Goal: Information Seeking & Learning: Learn about a topic

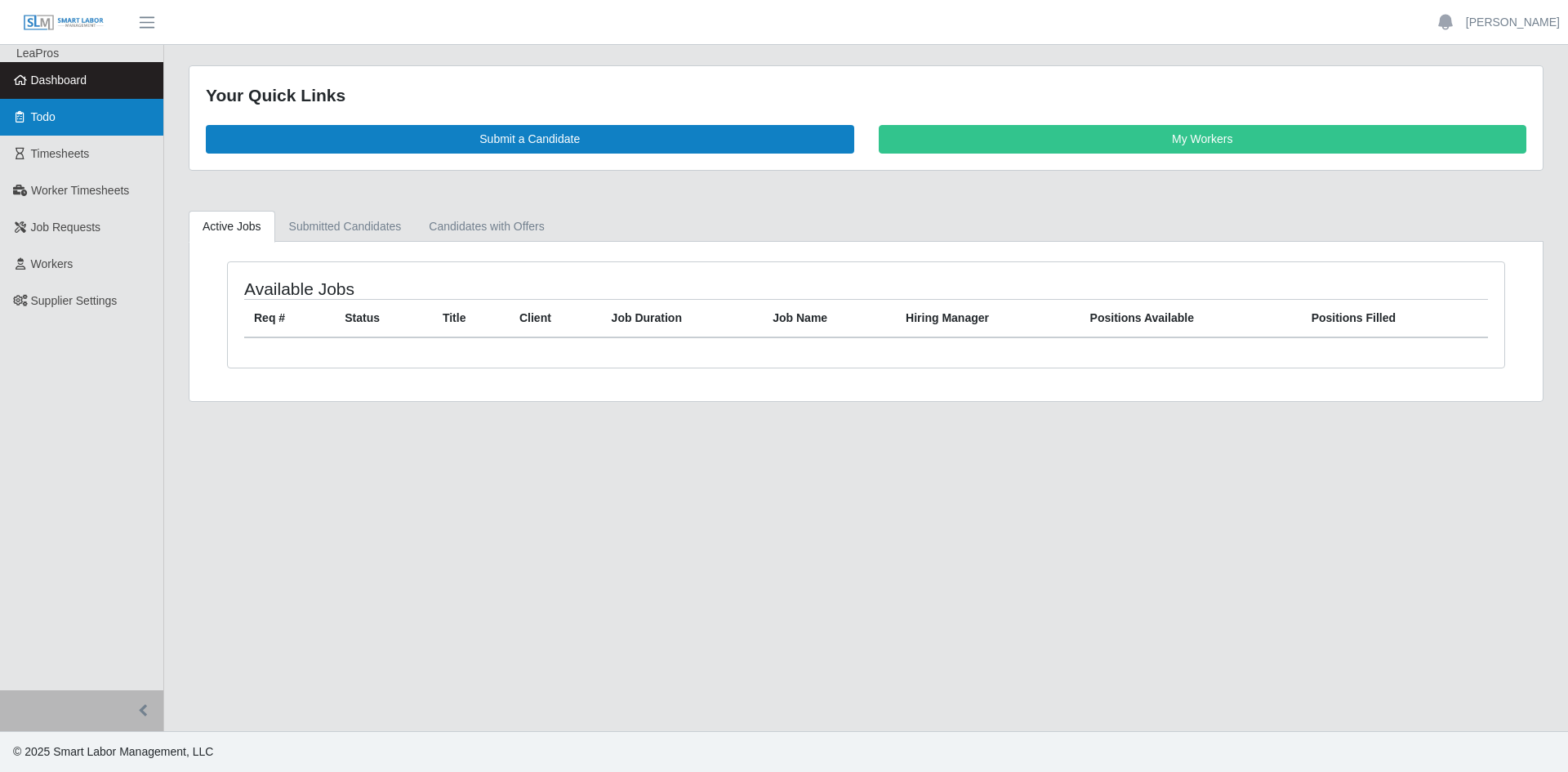
click at [64, 108] on link "Todo" at bounding box center [82, 117] width 164 height 37
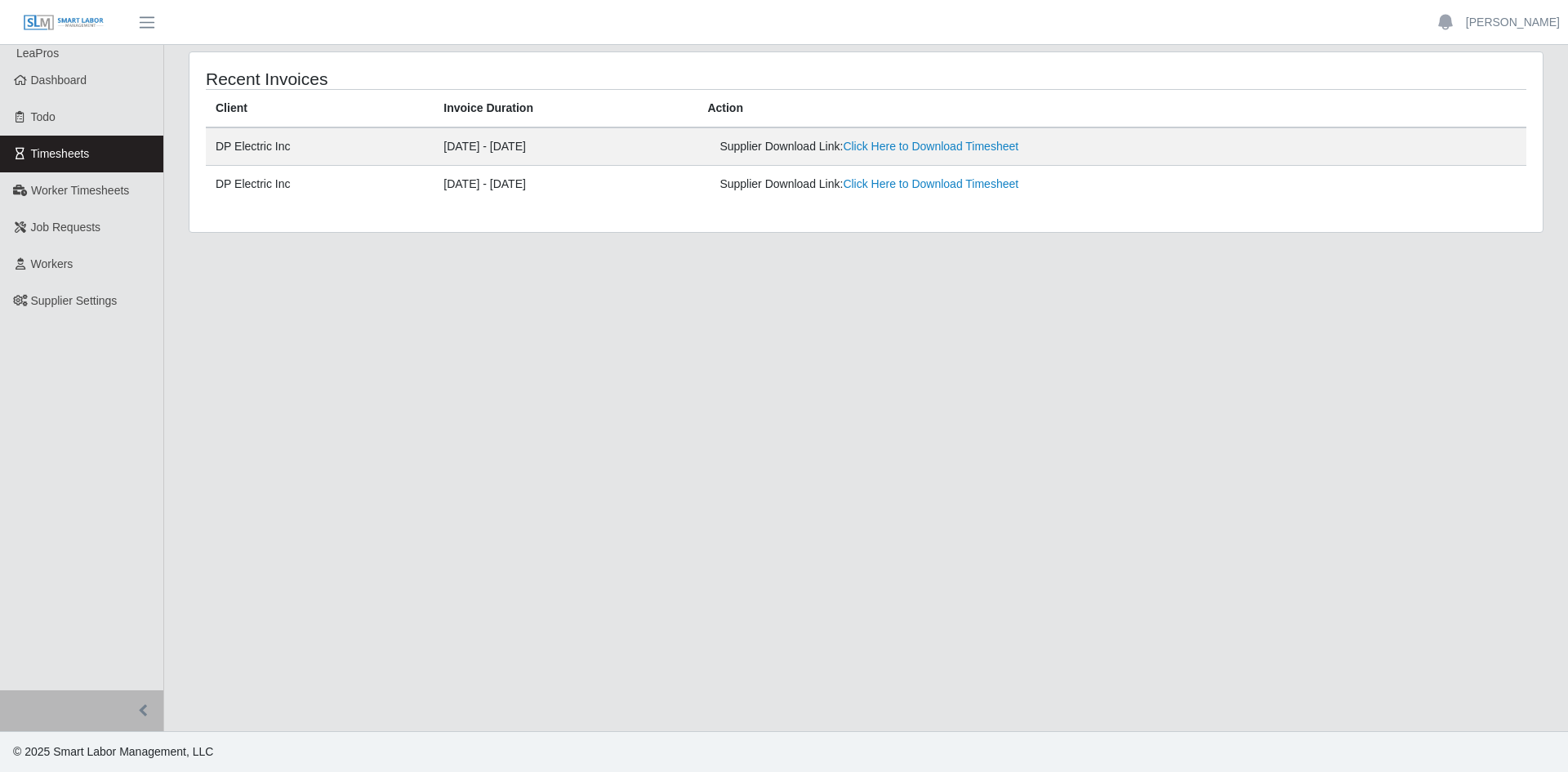
click at [89, 194] on span "Worker Timesheets" at bounding box center [80, 190] width 98 height 13
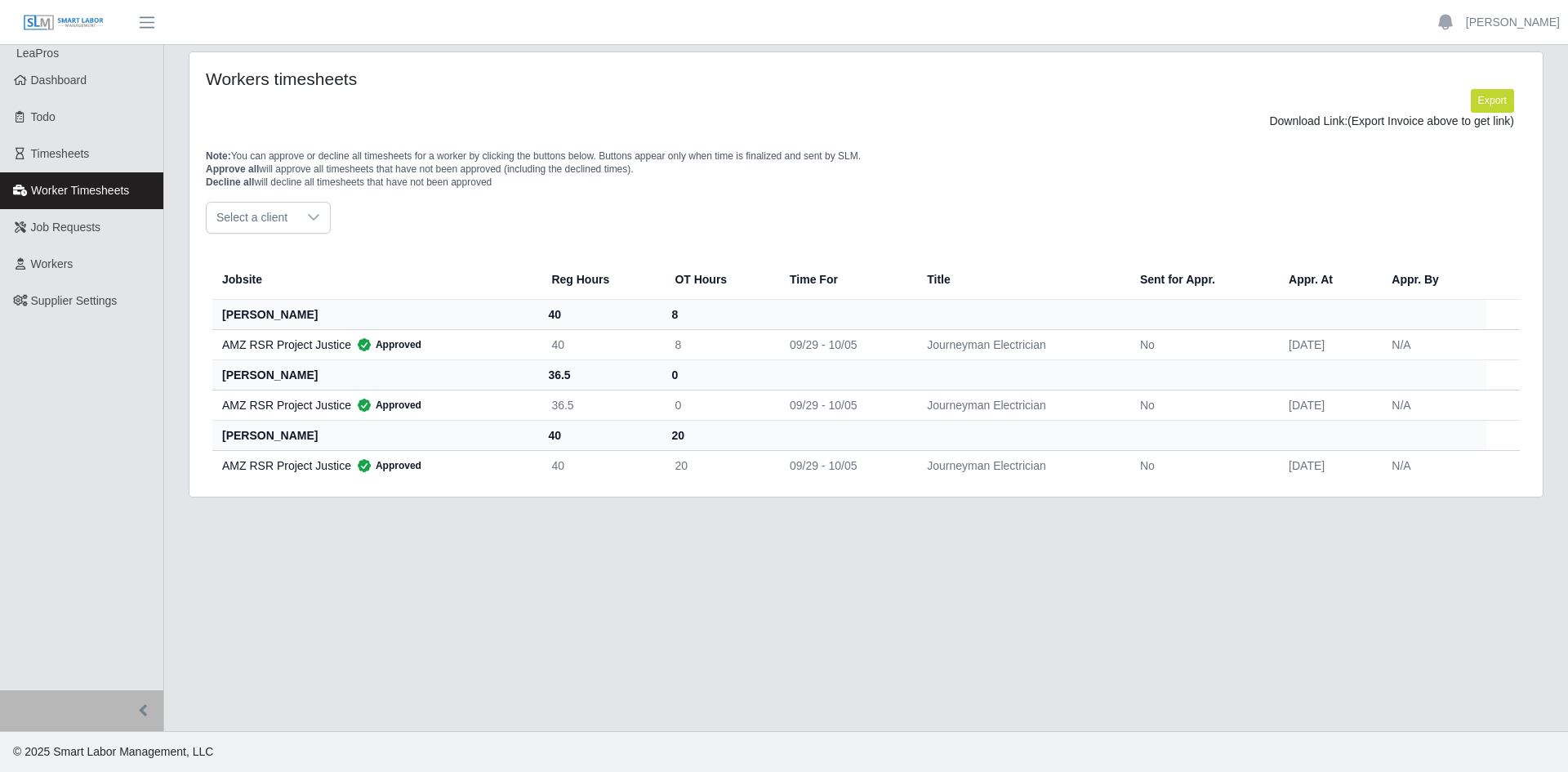
click at [91, 232] on span "Job Requests" at bounding box center [66, 227] width 70 height 13
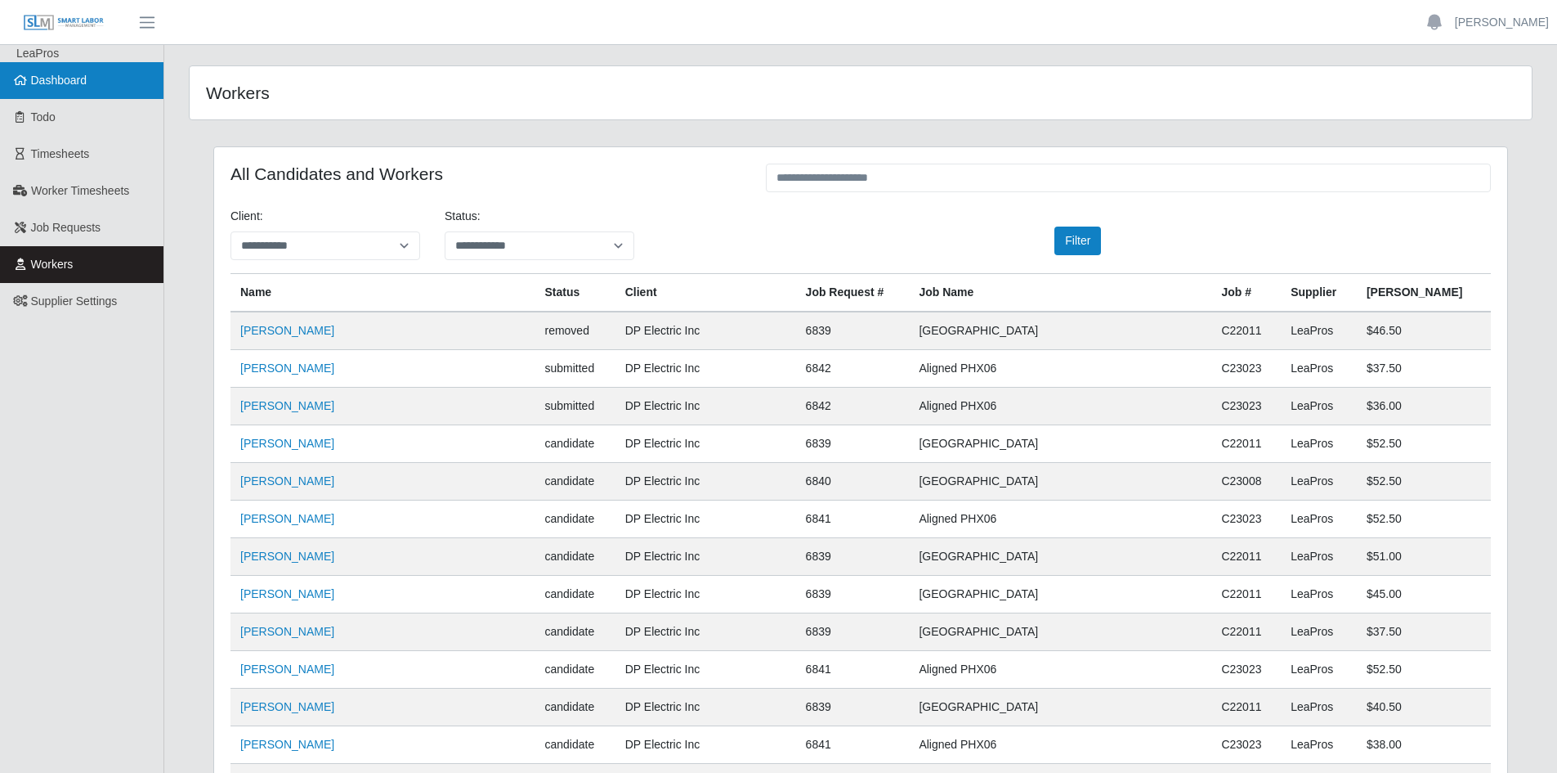
click at [72, 86] on span "Dashboard" at bounding box center [59, 80] width 56 height 13
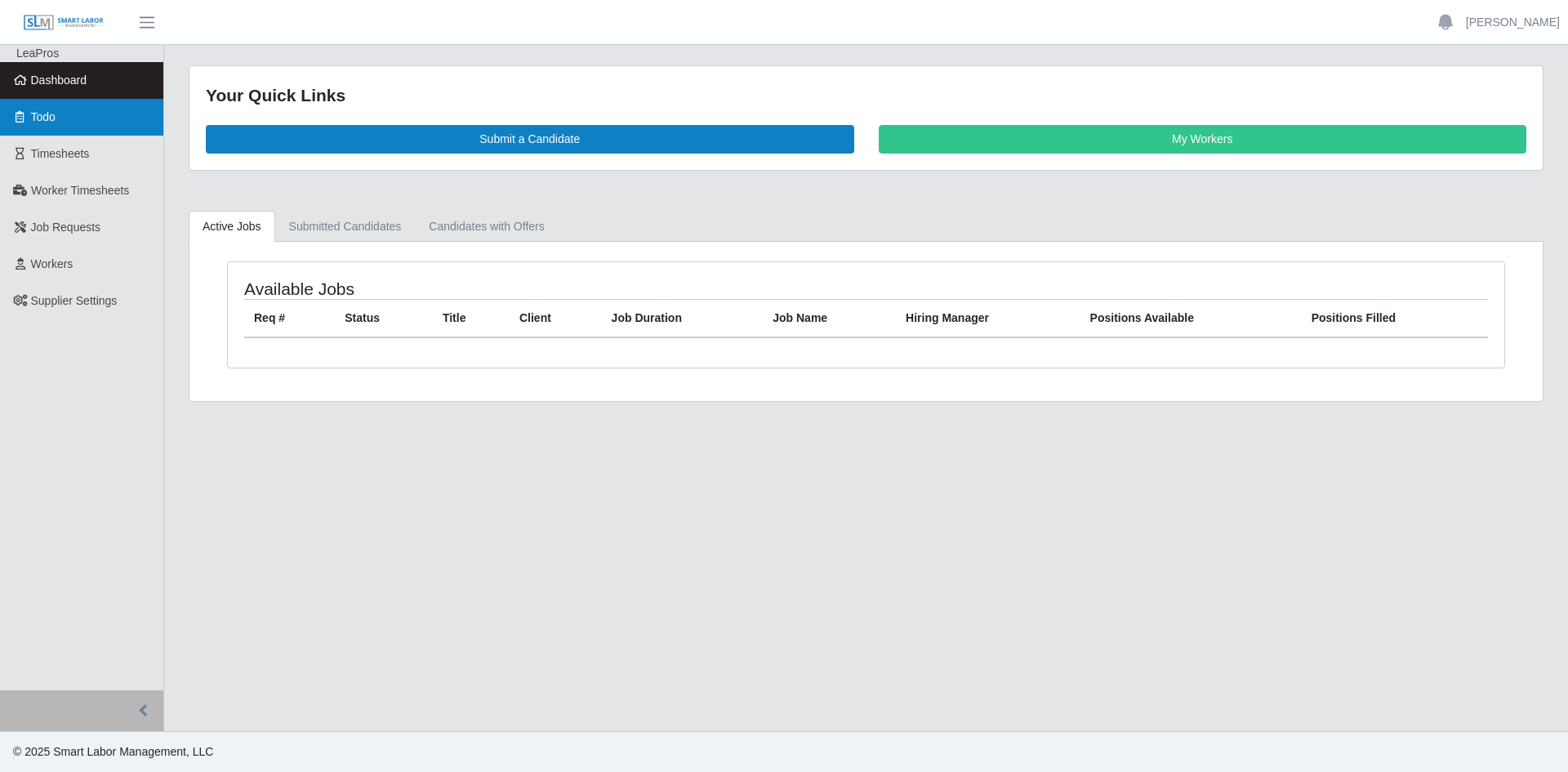
click at [85, 118] on link "Todo" at bounding box center [82, 117] width 164 height 37
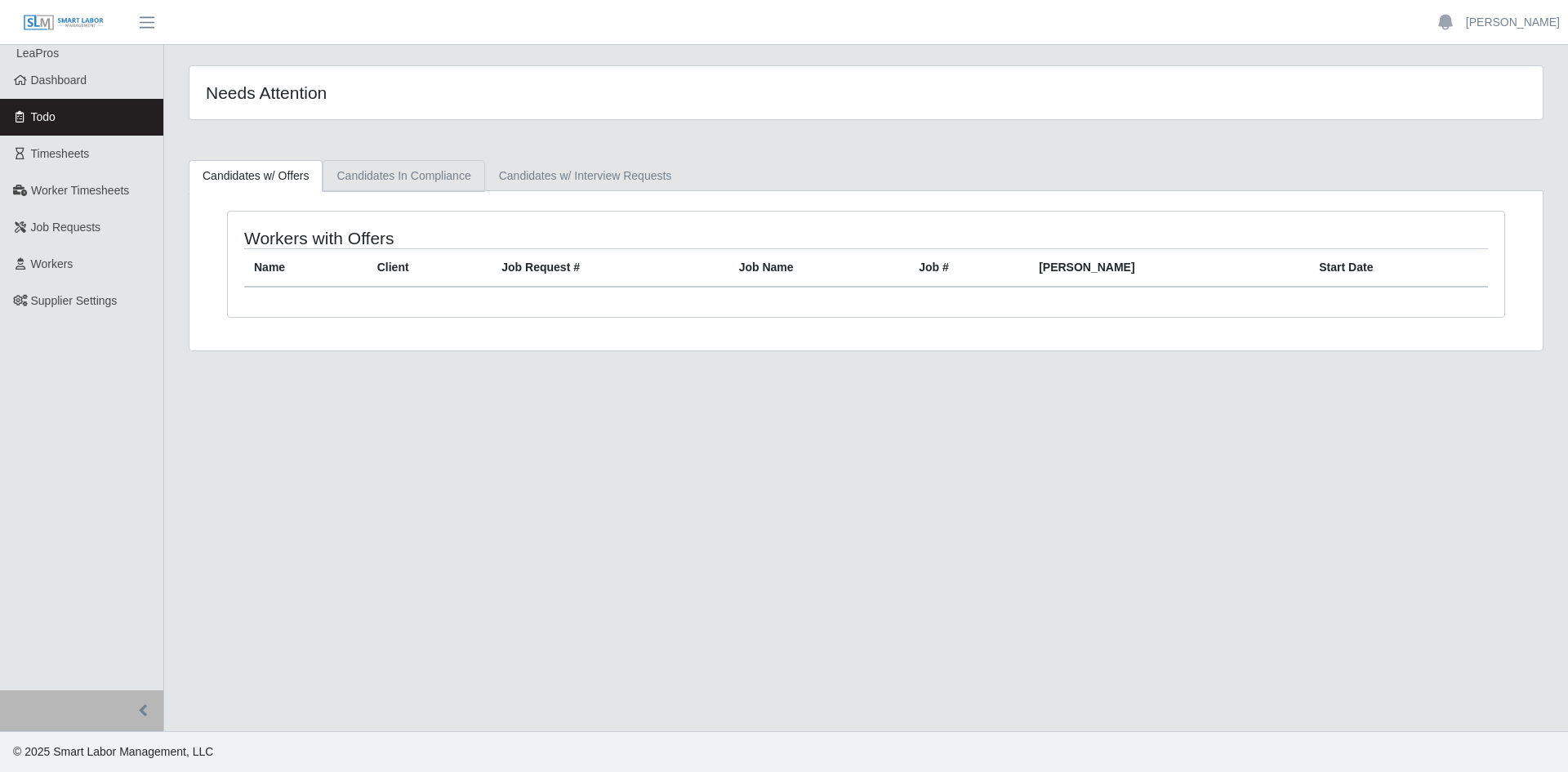
click at [415, 169] on link "Candidates In Compliance" at bounding box center [403, 176] width 162 height 32
click at [605, 188] on link "Candidates w/ Interview Requests" at bounding box center [585, 176] width 201 height 32
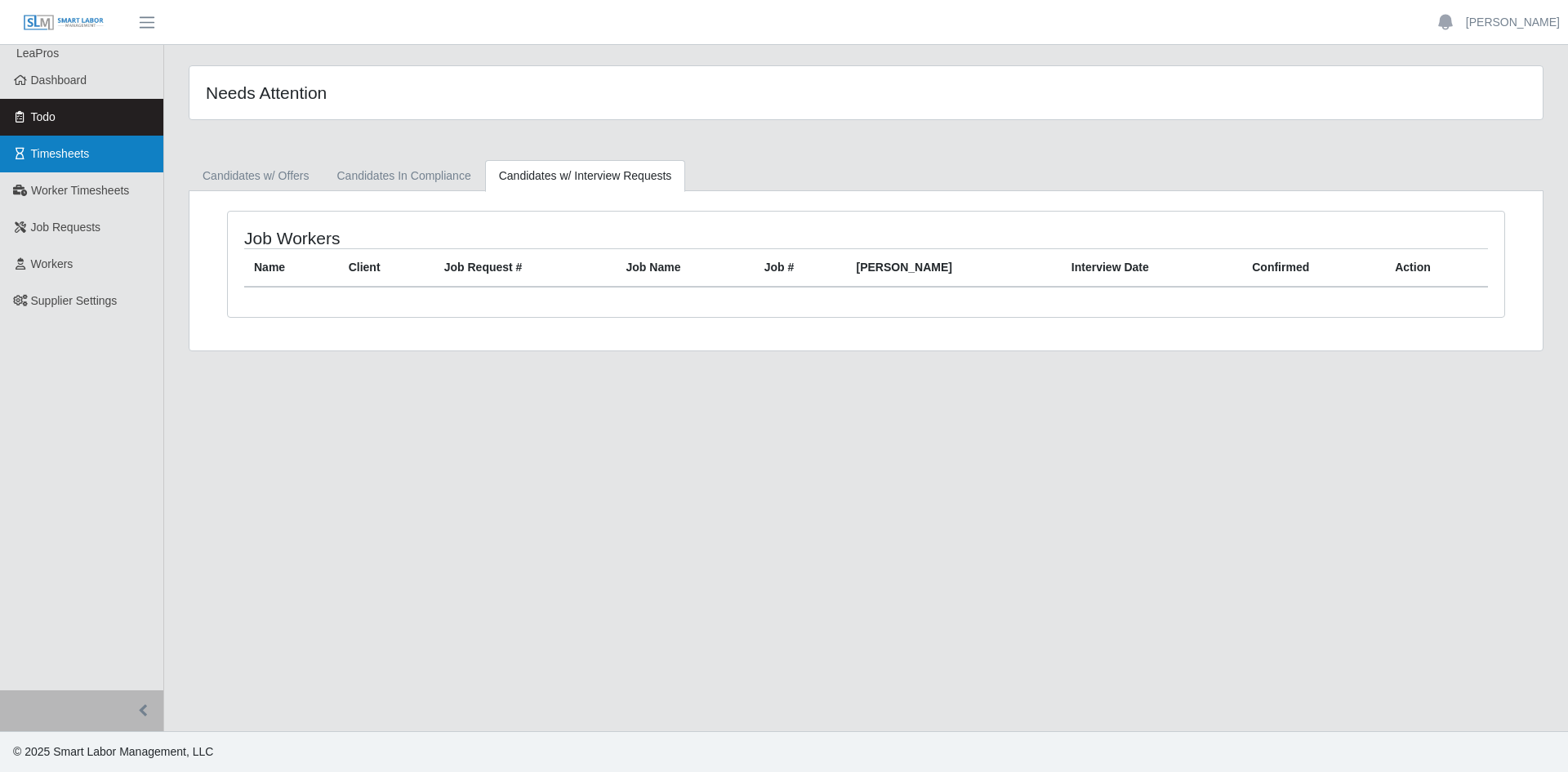
click at [82, 145] on link "Timesheets" at bounding box center [82, 154] width 164 height 37
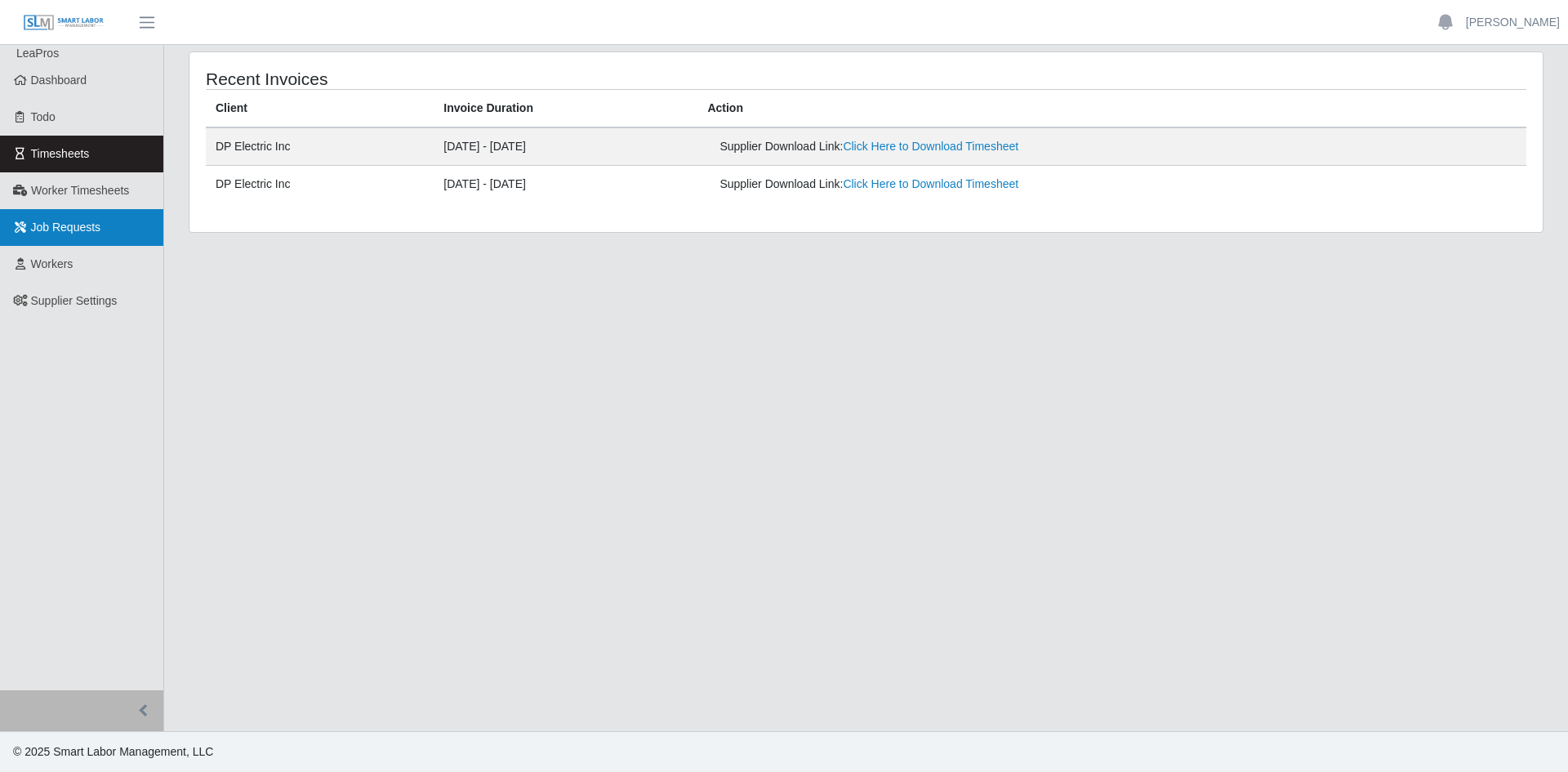
click at [92, 234] on span "Job Requests" at bounding box center [66, 227] width 70 height 13
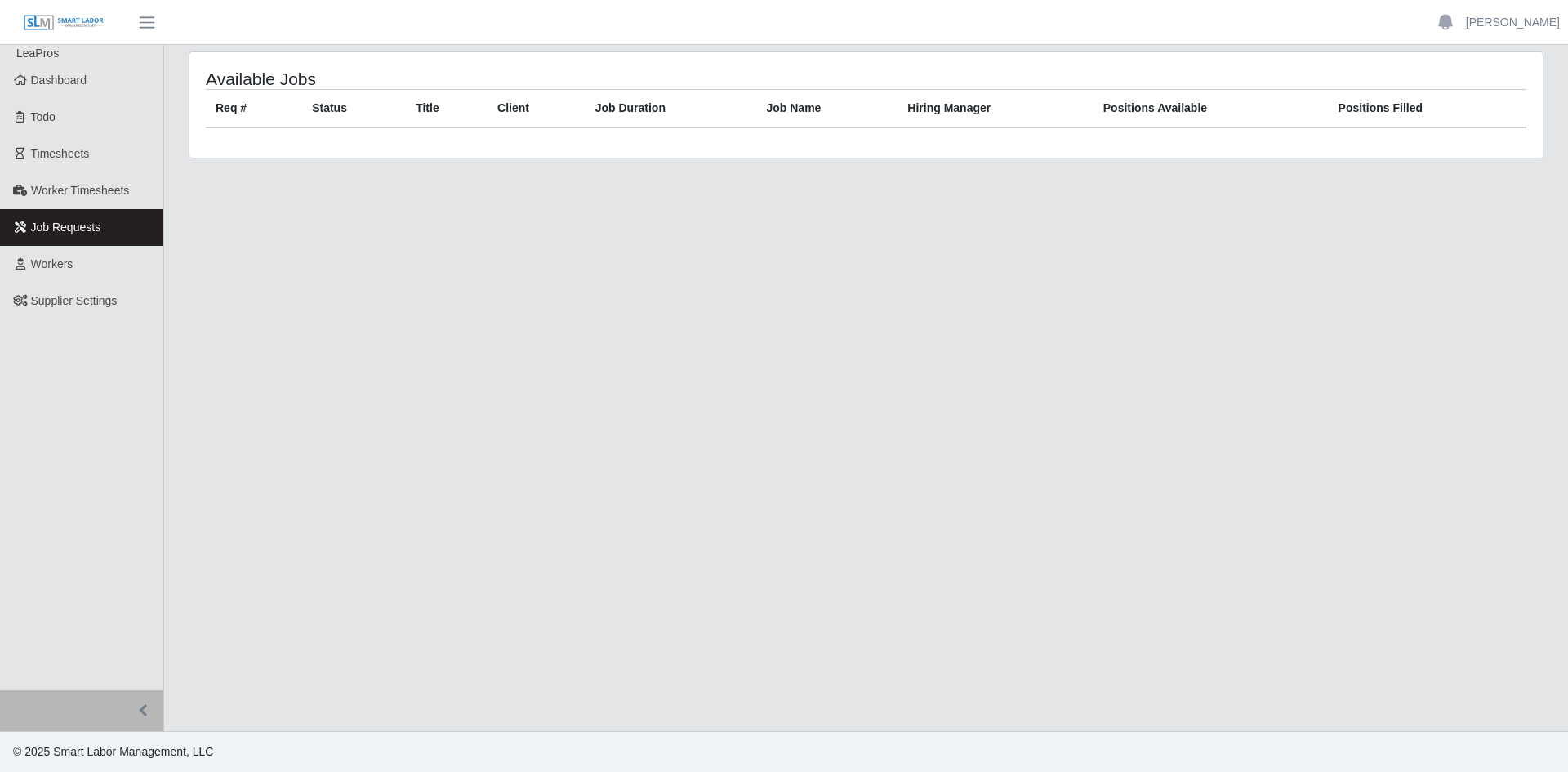
click at [1088, 313] on main "Available Jobs Req # Status Title Client Job Duration Job Name Hiring Manager P…" at bounding box center [865, 387] width 1403 height 686
click at [133, 16] on button "button" at bounding box center [147, 22] width 41 height 27
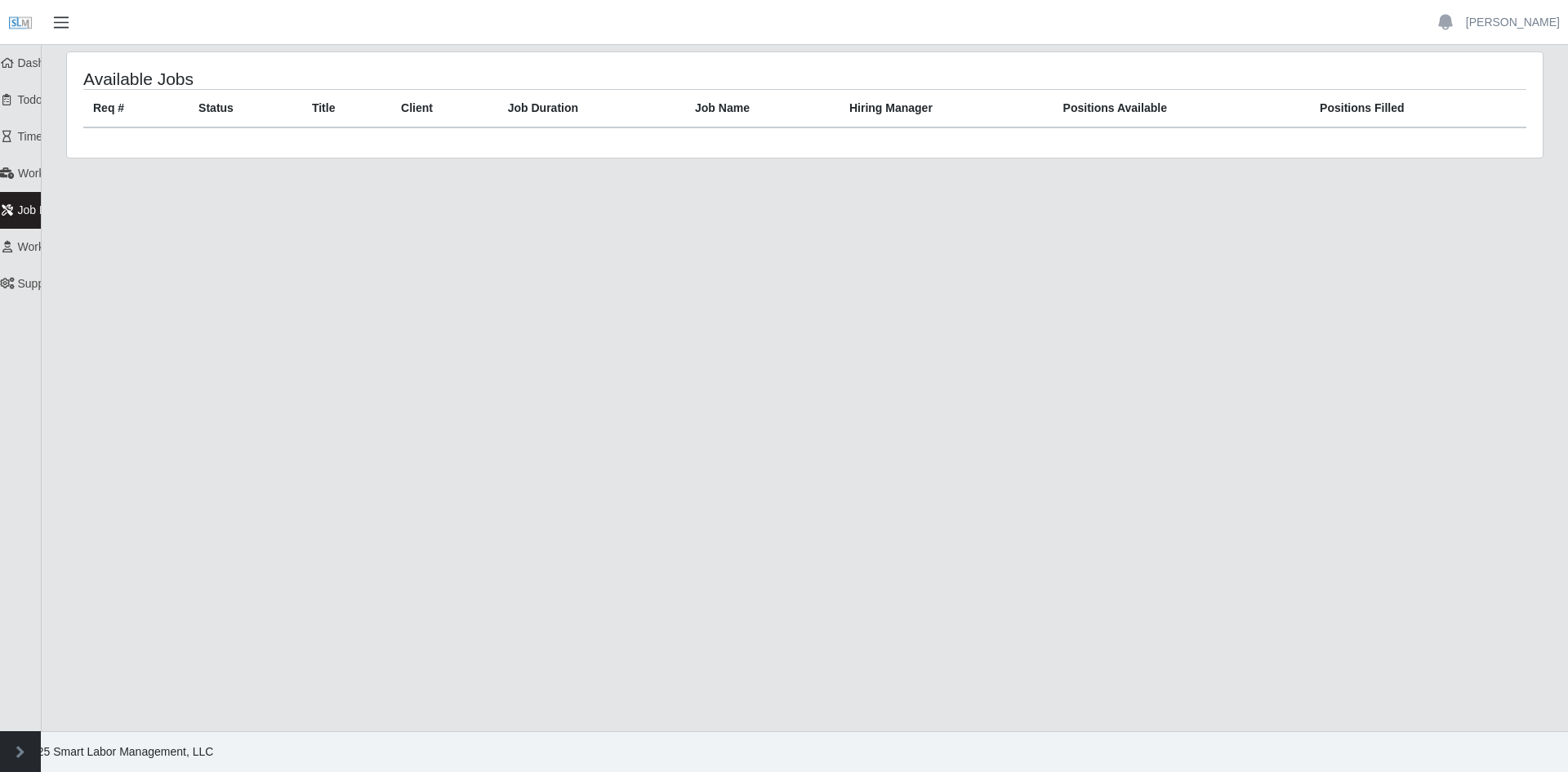
click at [65, 19] on span "button" at bounding box center [61, 22] width 21 height 19
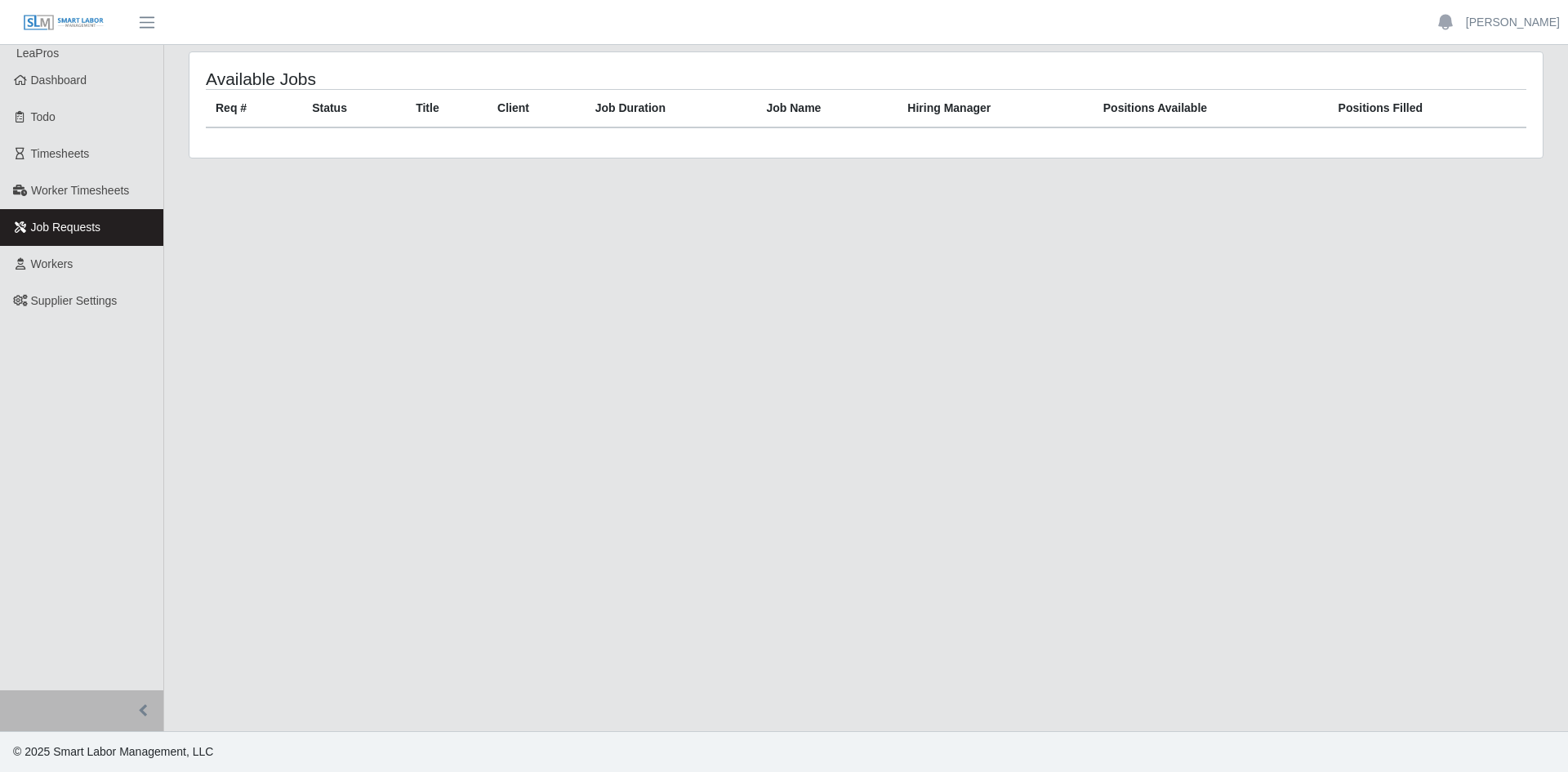
click at [890, 420] on main "Available Jobs Req # Status Title Client Job Duration Job Name Hiring Manager P…" at bounding box center [865, 387] width 1403 height 686
click at [70, 275] on link "Workers" at bounding box center [82, 264] width 164 height 37
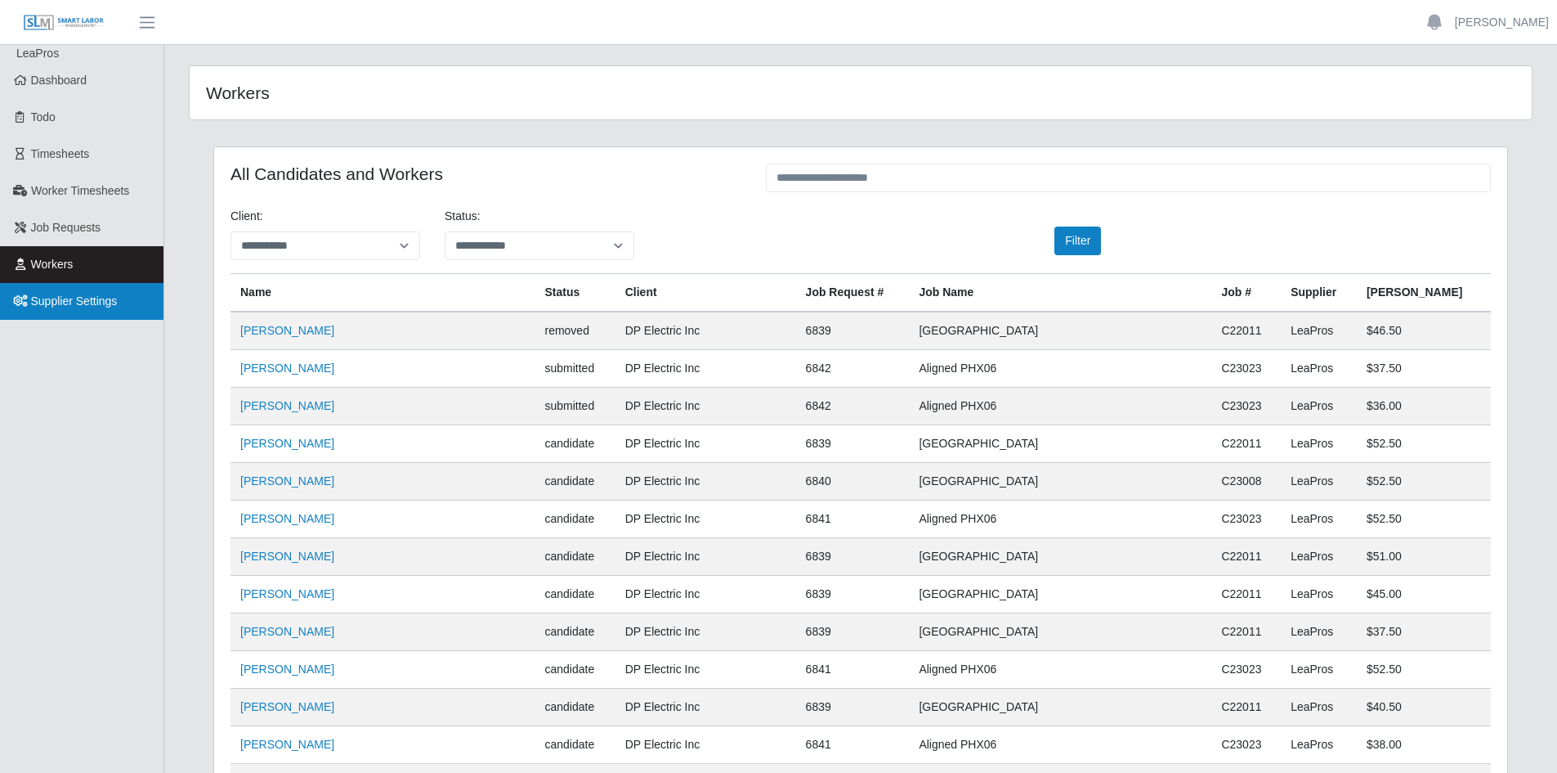
click at [63, 298] on span "Supplier Settings" at bounding box center [74, 300] width 87 height 13
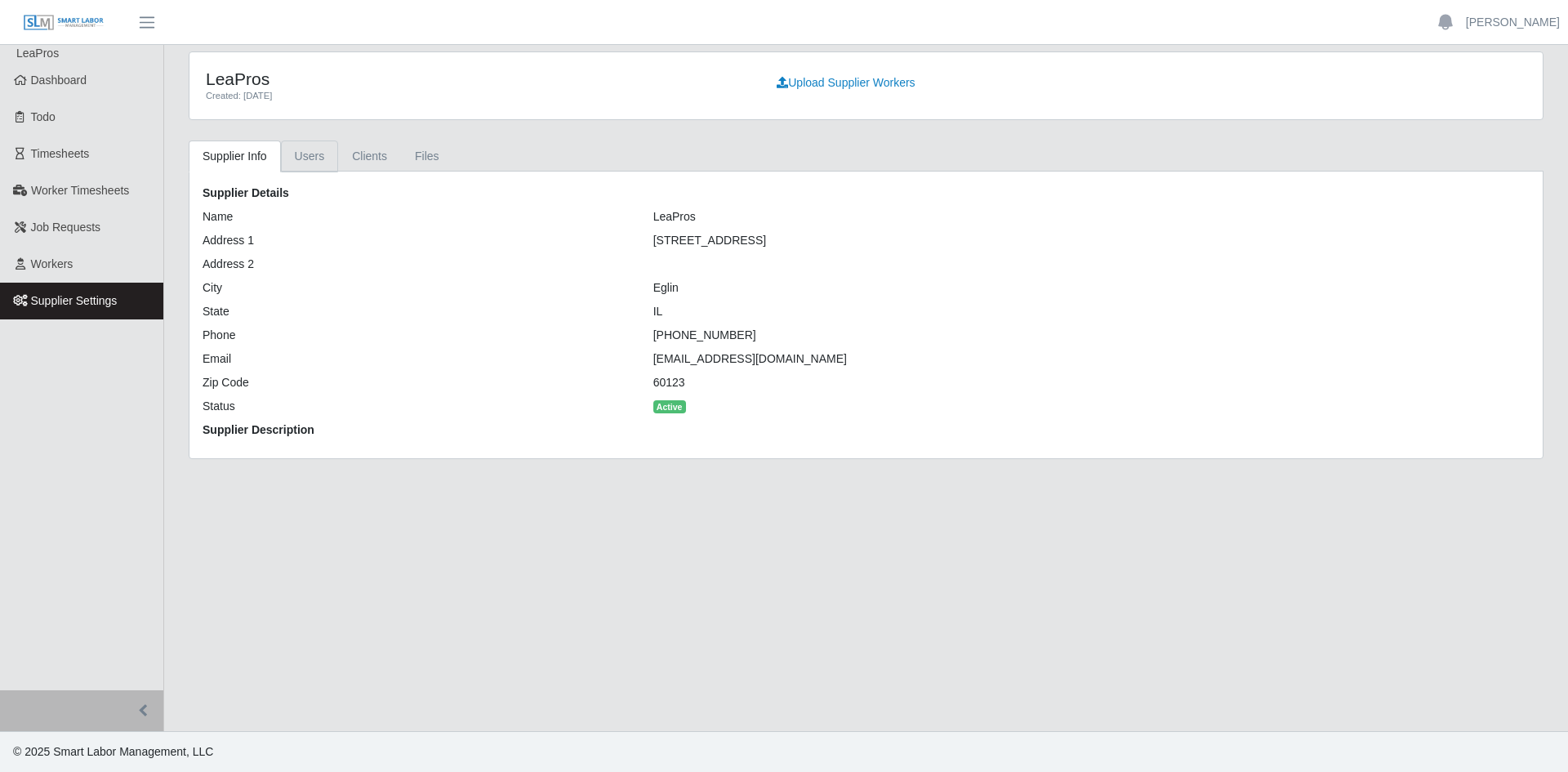
click at [305, 155] on link "Users" at bounding box center [310, 157] width 58 height 32
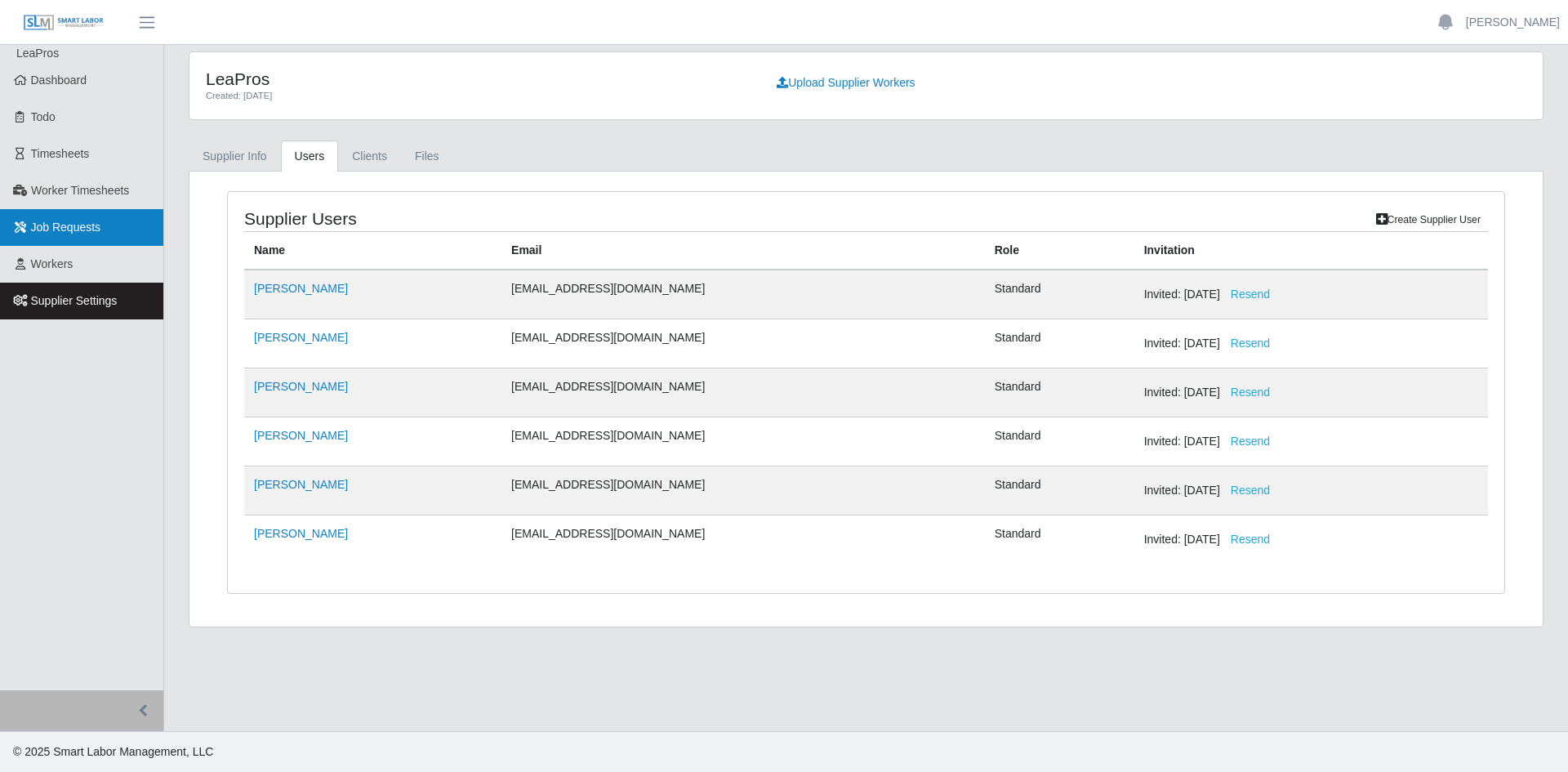
click at [65, 234] on span "Job Requests" at bounding box center [66, 227] width 70 height 13
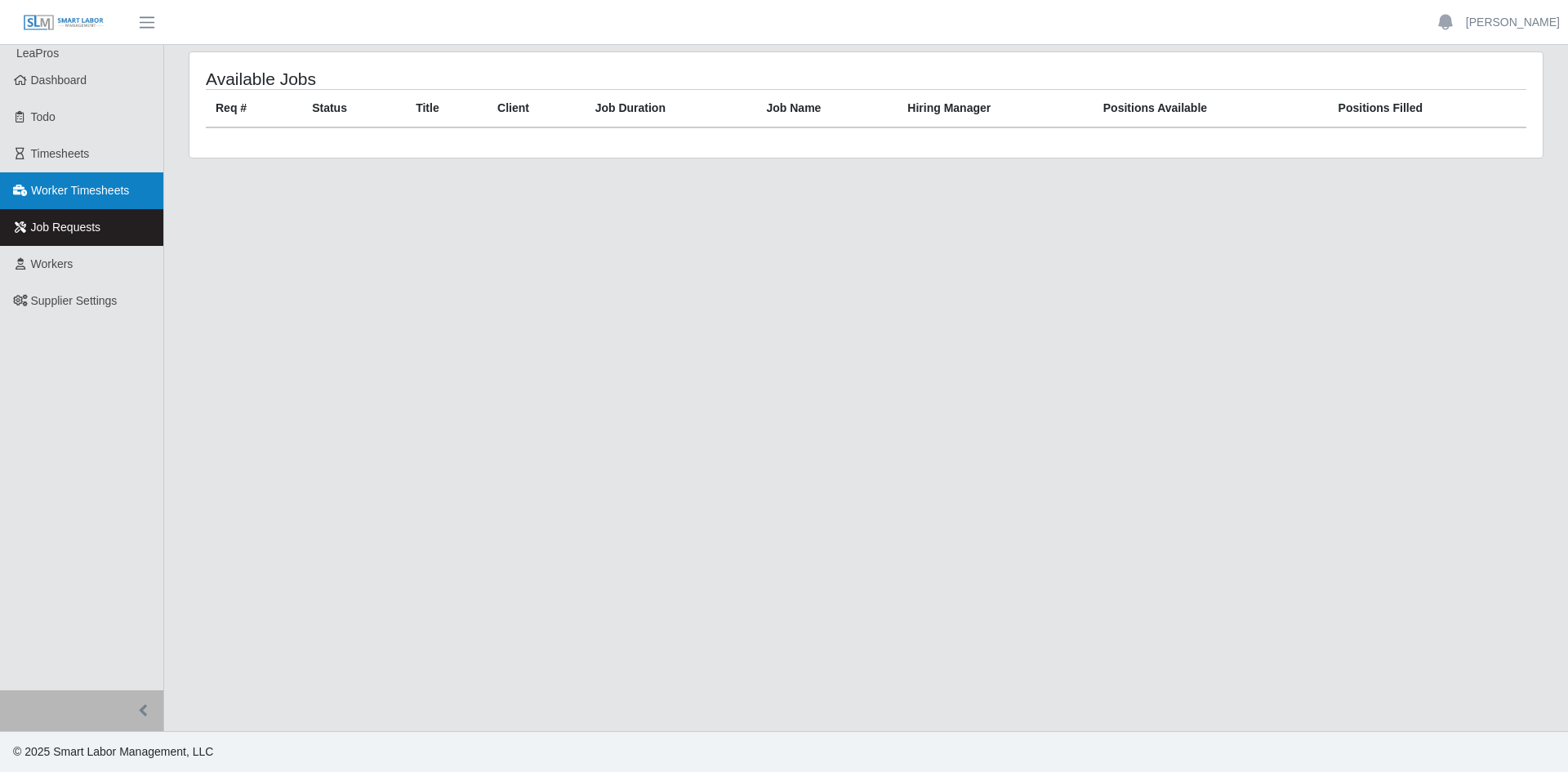
click at [105, 185] on span "Worker Timesheets" at bounding box center [80, 190] width 98 height 13
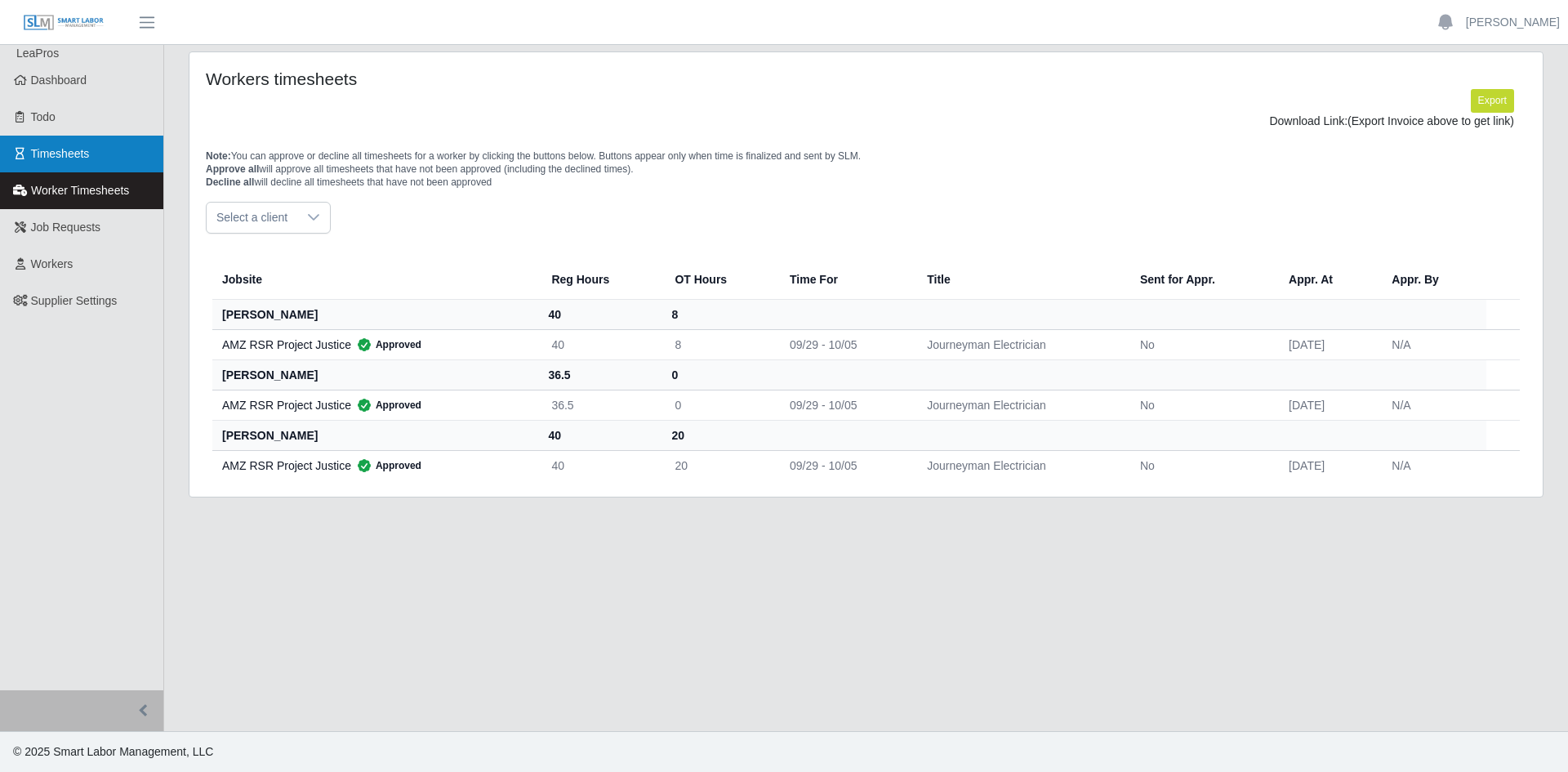
click at [114, 152] on link "Timesheets" at bounding box center [82, 154] width 164 height 37
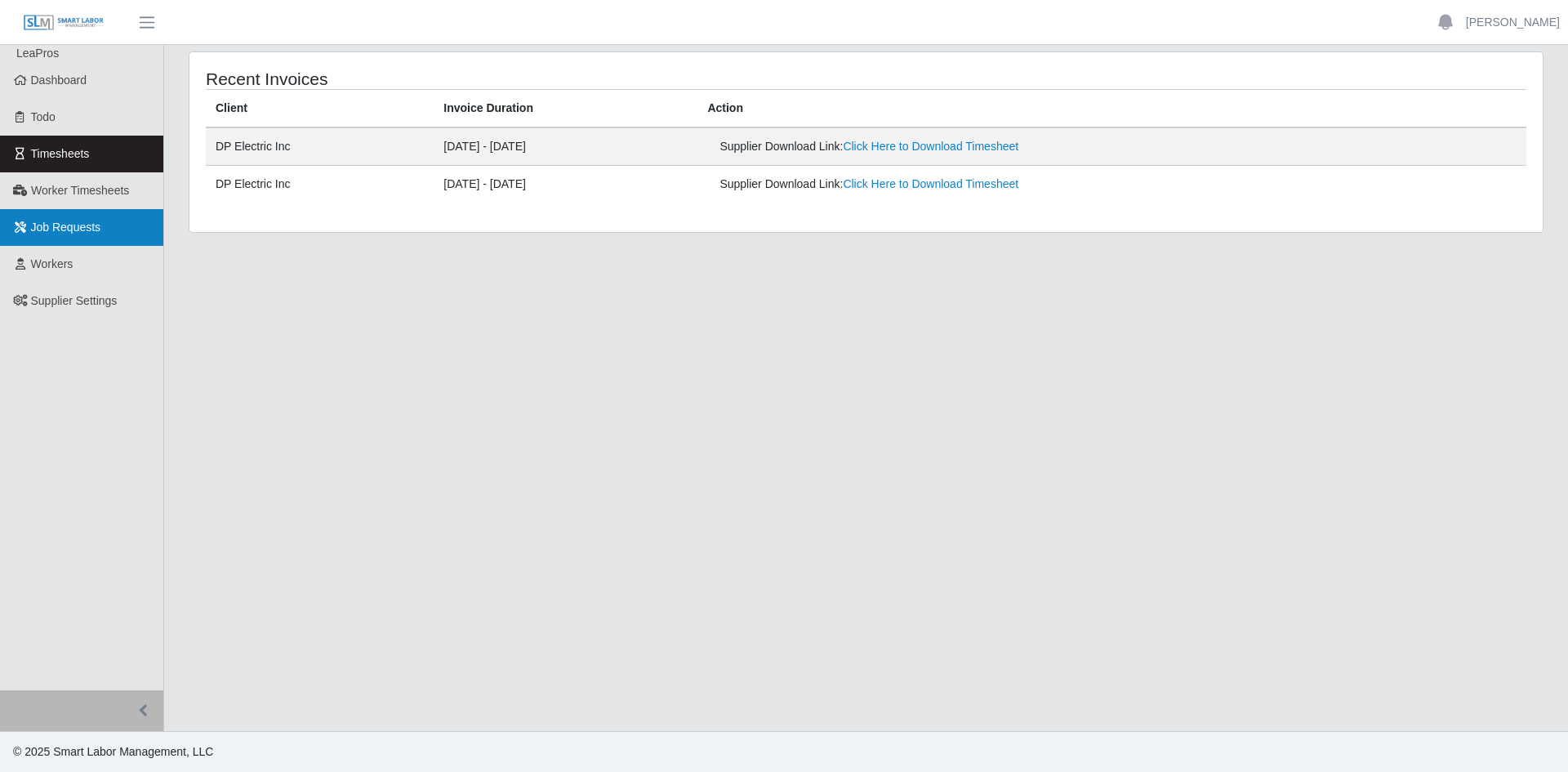
click at [27, 219] on link "Job Requests" at bounding box center [82, 227] width 164 height 37
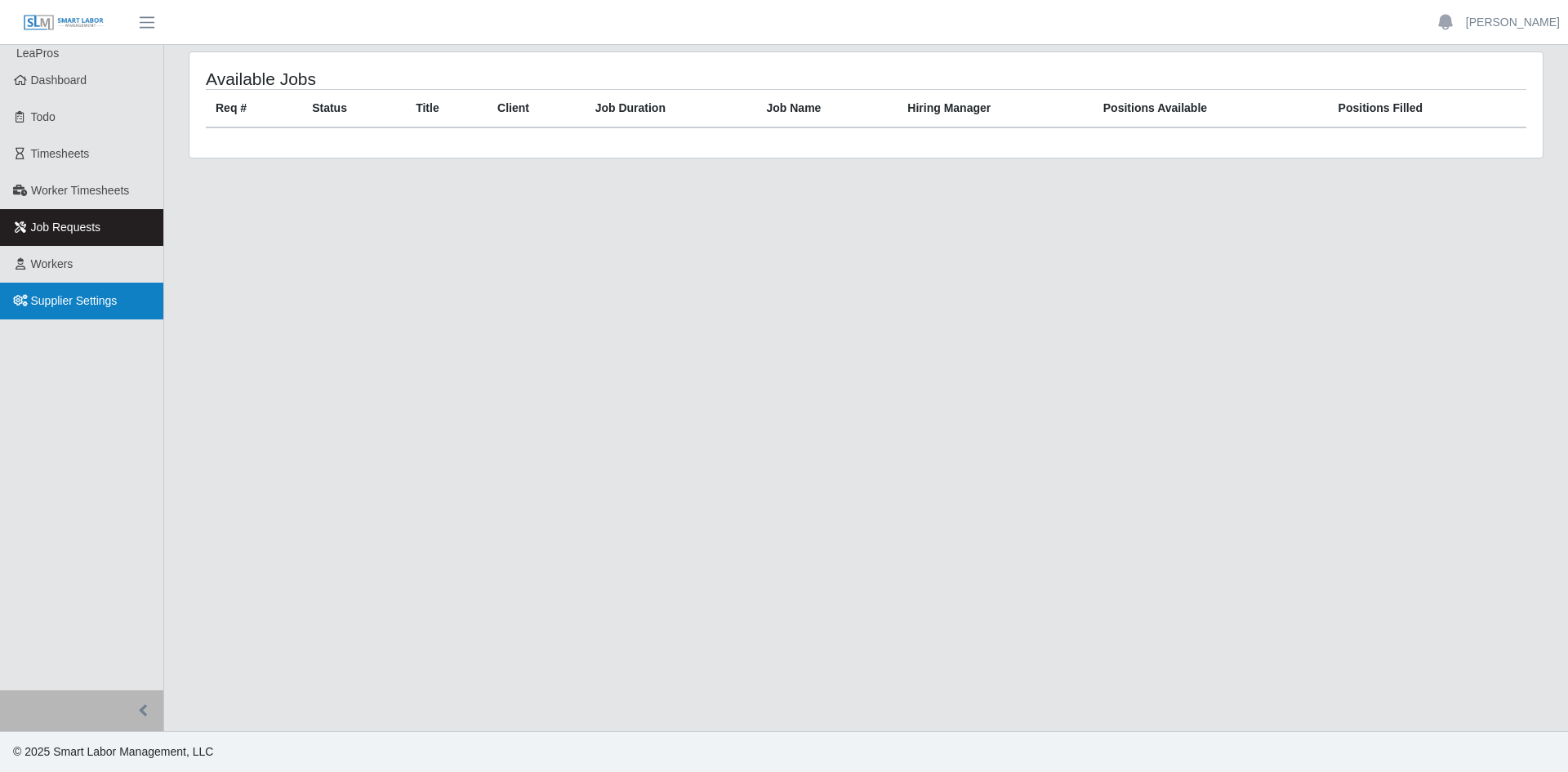
click at [54, 299] on span "Supplier Settings" at bounding box center [74, 300] width 87 height 13
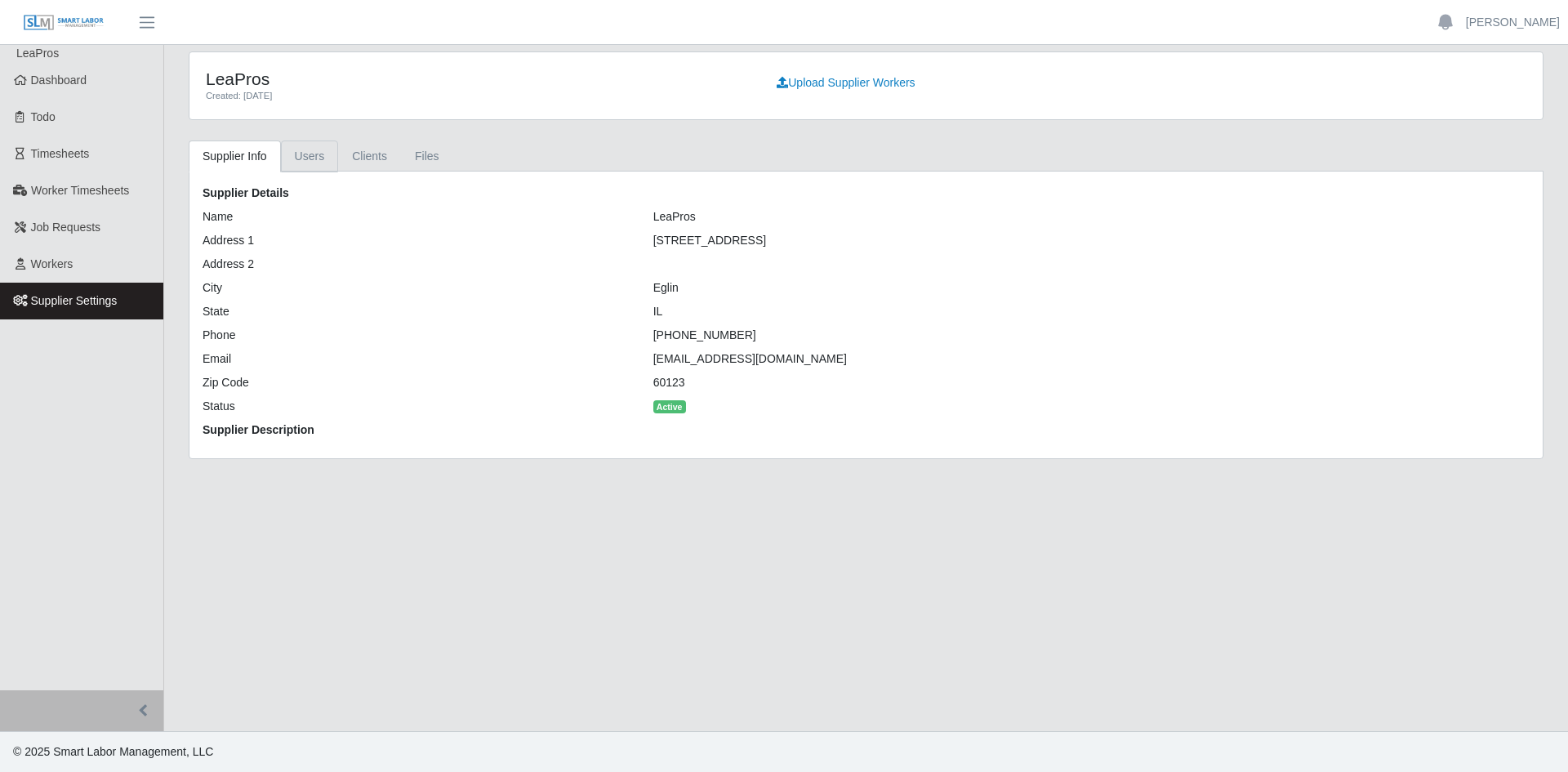
click at [309, 162] on link "Users" at bounding box center [310, 157] width 58 height 32
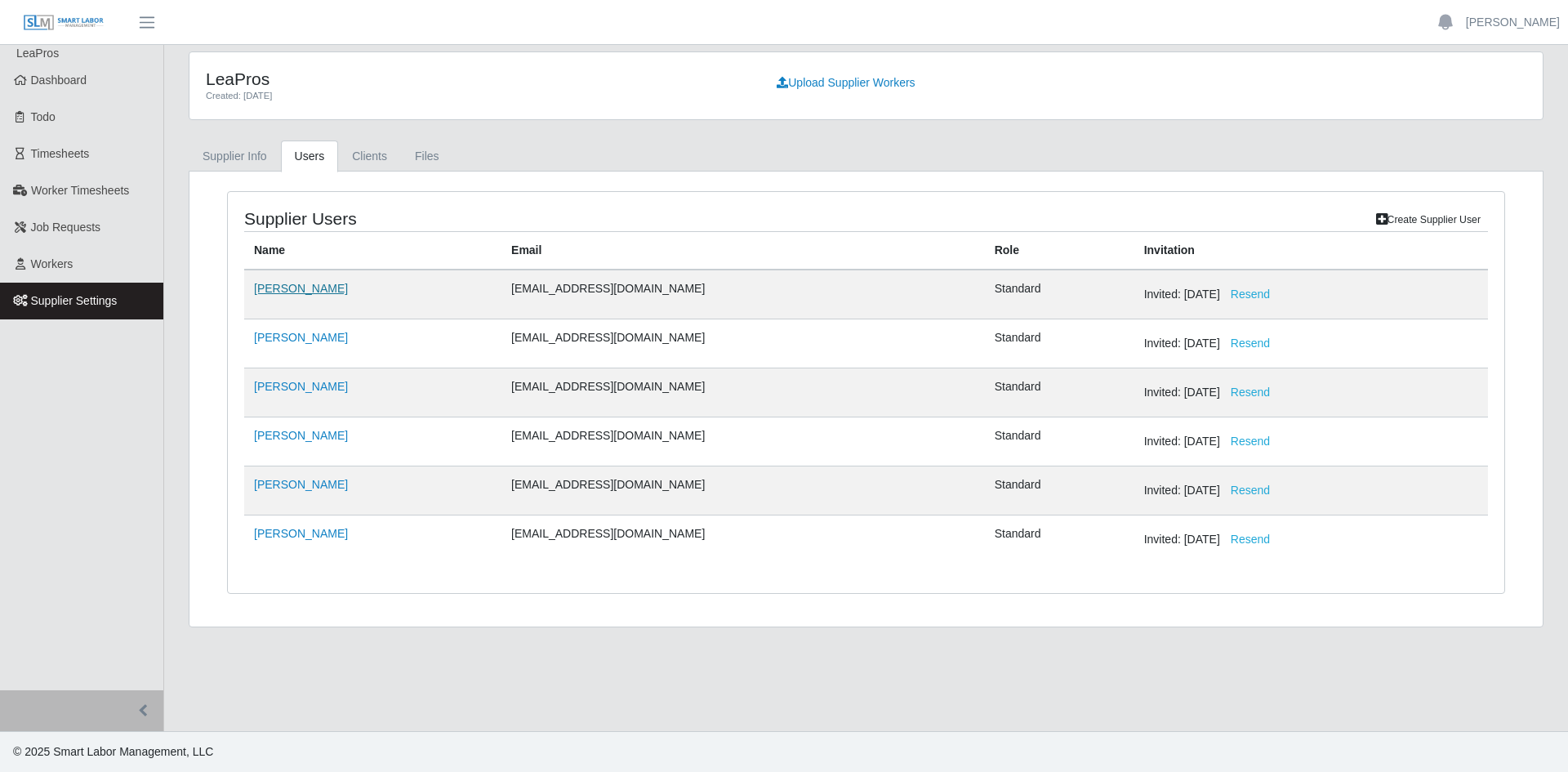
click at [295, 290] on link "[PERSON_NAME]" at bounding box center [301, 288] width 94 height 13
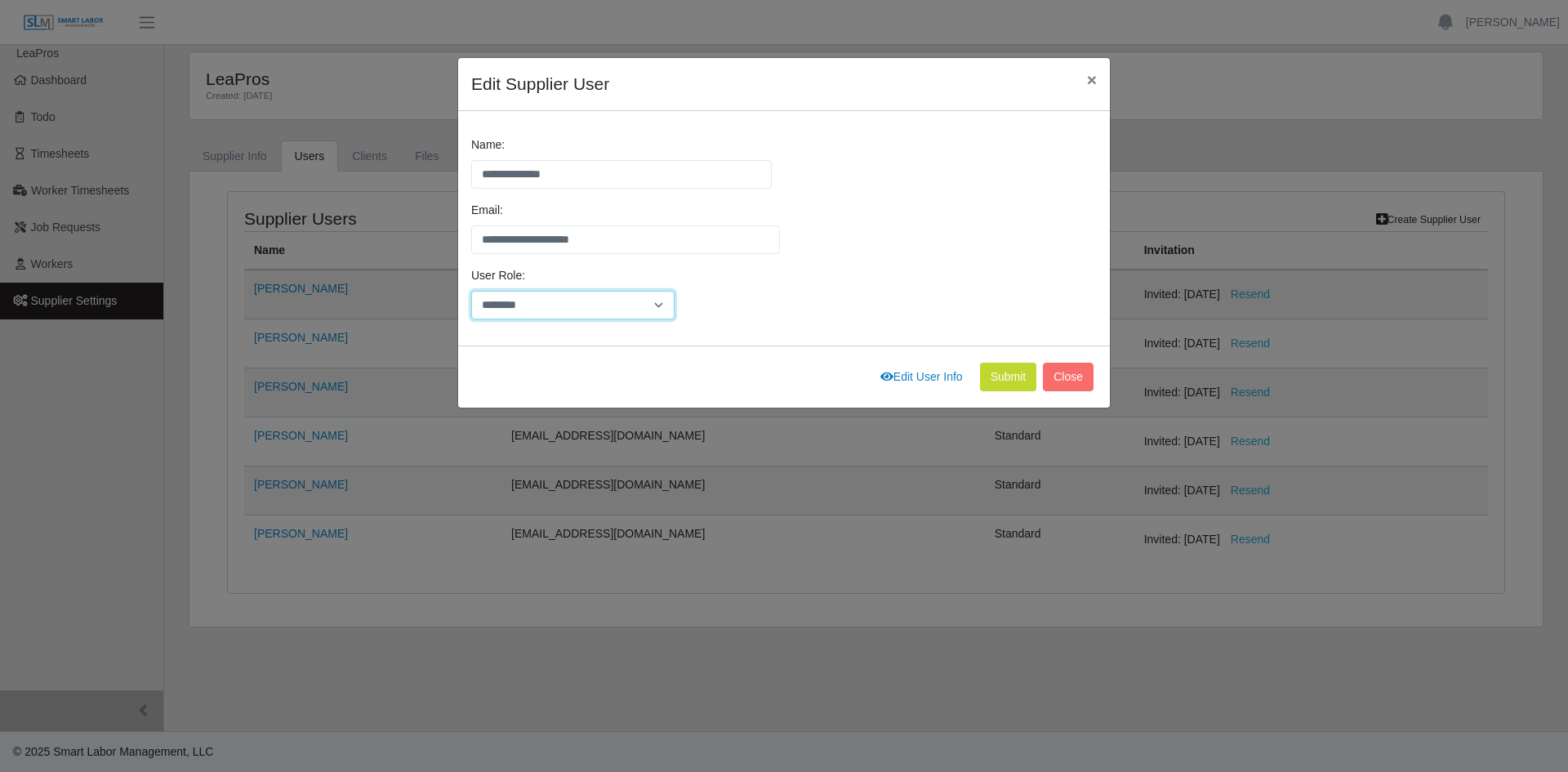
click at [663, 308] on select "********" at bounding box center [573, 305] width 204 height 29
drag, startPoint x: 773, startPoint y: 287, endPoint x: 798, endPoint y: 293, distance: 25.7
click at [773, 287] on div "User Role: ********" at bounding box center [784, 299] width 633 height 65
click at [1087, 76] on span "×" at bounding box center [1092, 79] width 10 height 19
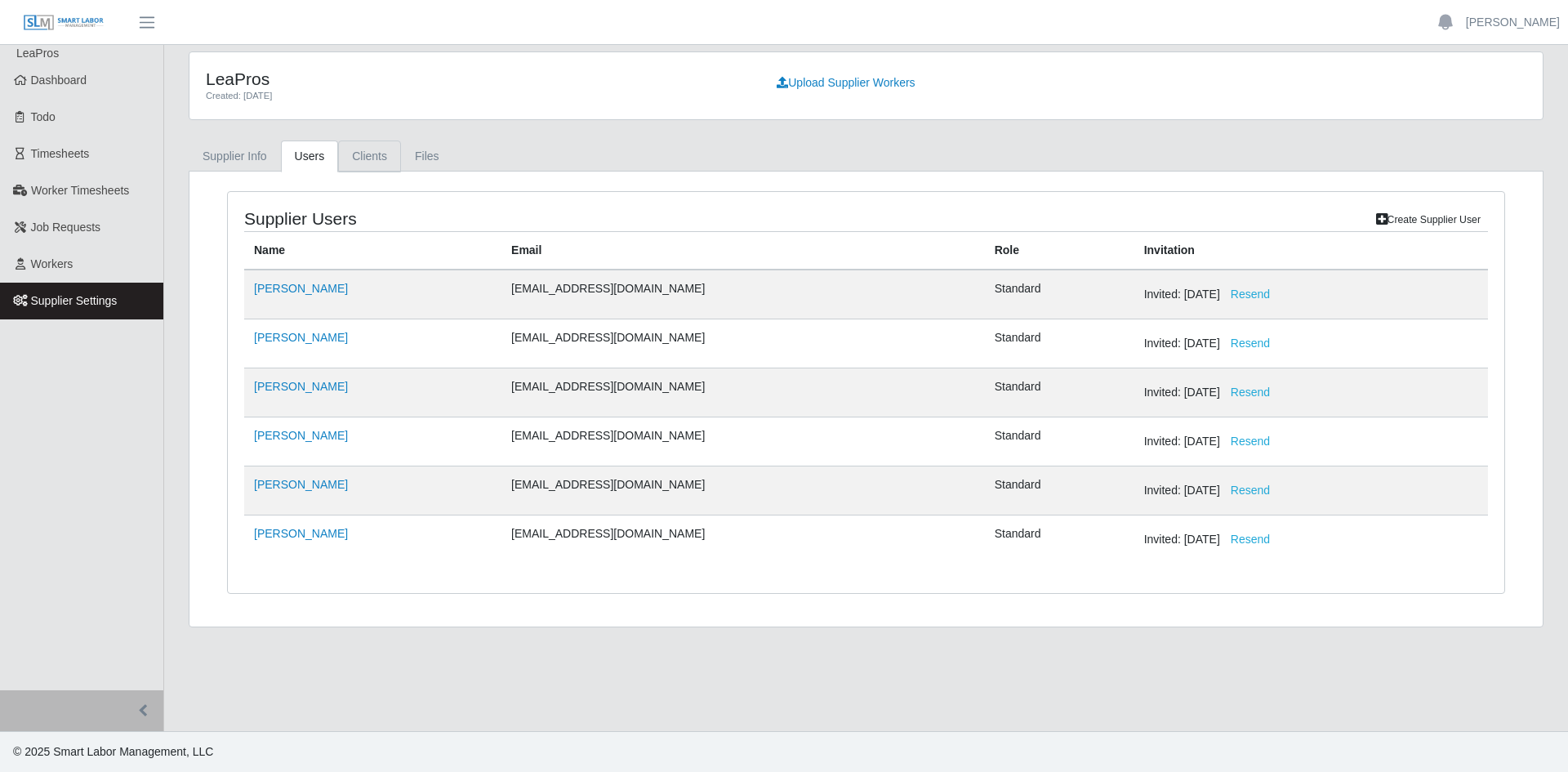
click at [367, 157] on link "Clients" at bounding box center [369, 157] width 63 height 32
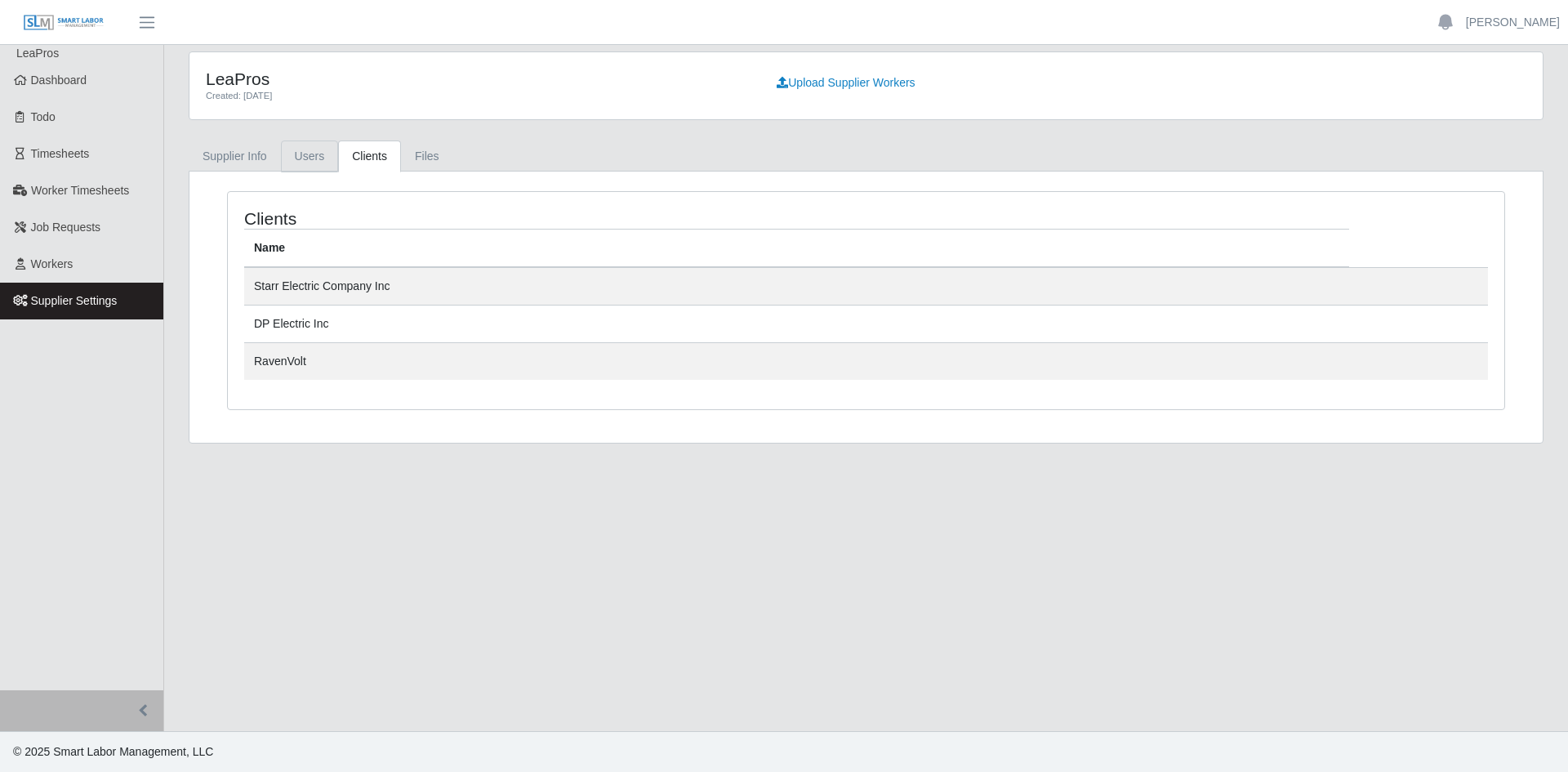
click at [305, 159] on link "Users" at bounding box center [310, 157] width 58 height 32
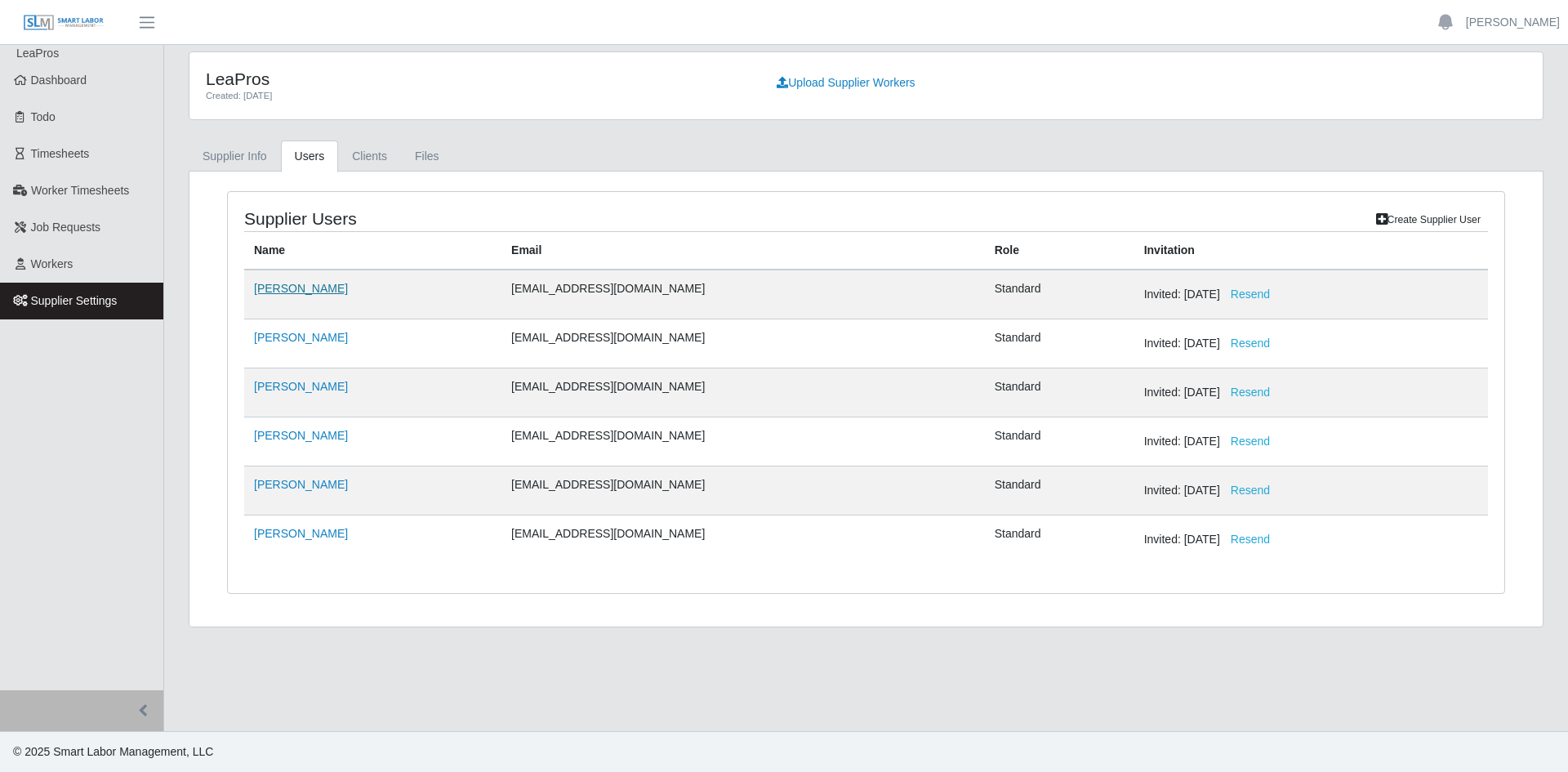
click at [329, 285] on link "[PERSON_NAME]" at bounding box center [301, 288] width 94 height 13
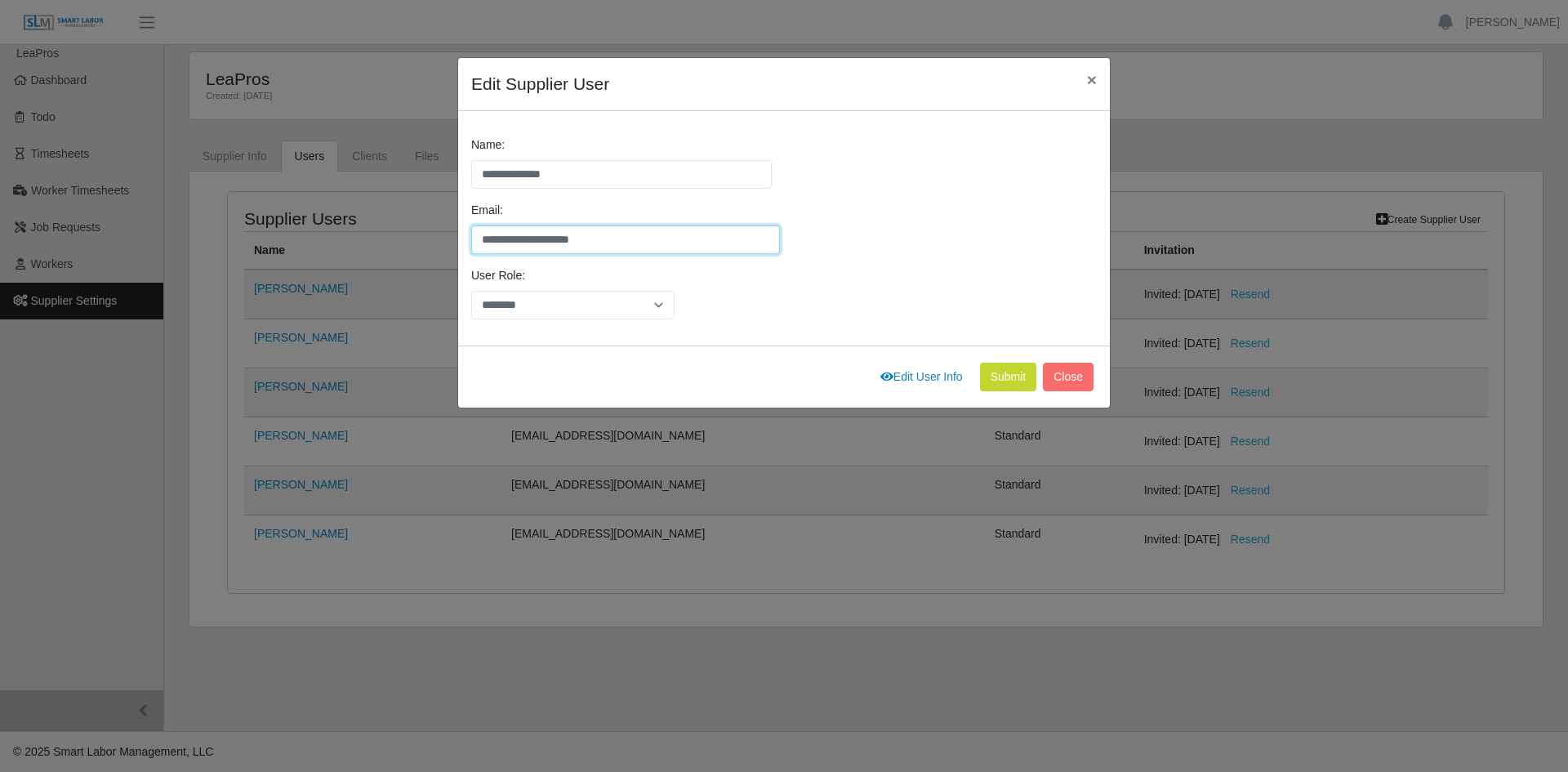
click at [681, 231] on input "**********" at bounding box center [625, 240] width 309 height 29
drag, startPoint x: 750, startPoint y: 237, endPoint x: 459, endPoint y: 241, distance: 291.0
click at [458, 242] on div "**********" at bounding box center [784, 228] width 651 height 235
type input "**********"
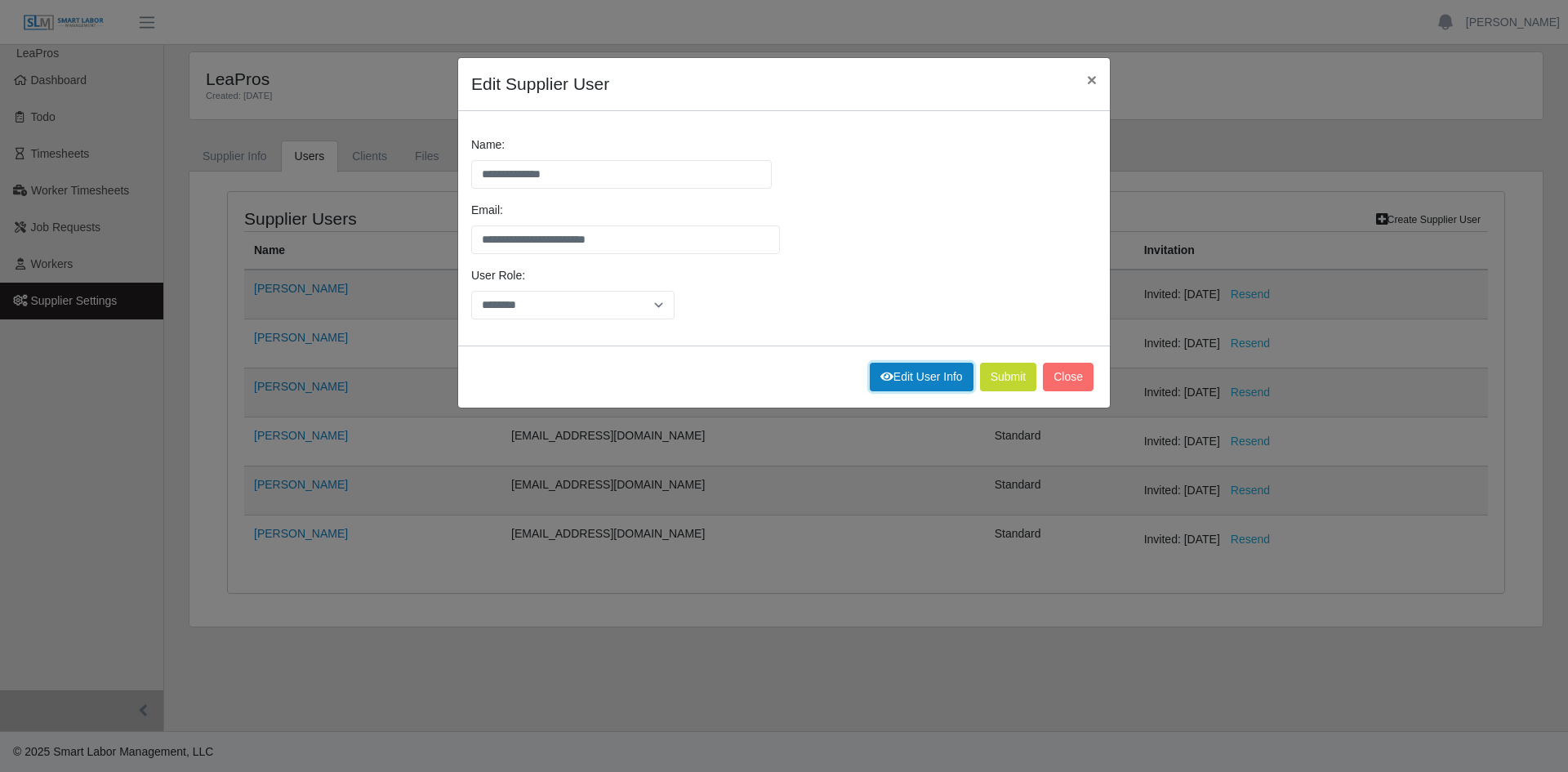
click at [929, 378] on link "Edit User Info" at bounding box center [922, 377] width 104 height 29
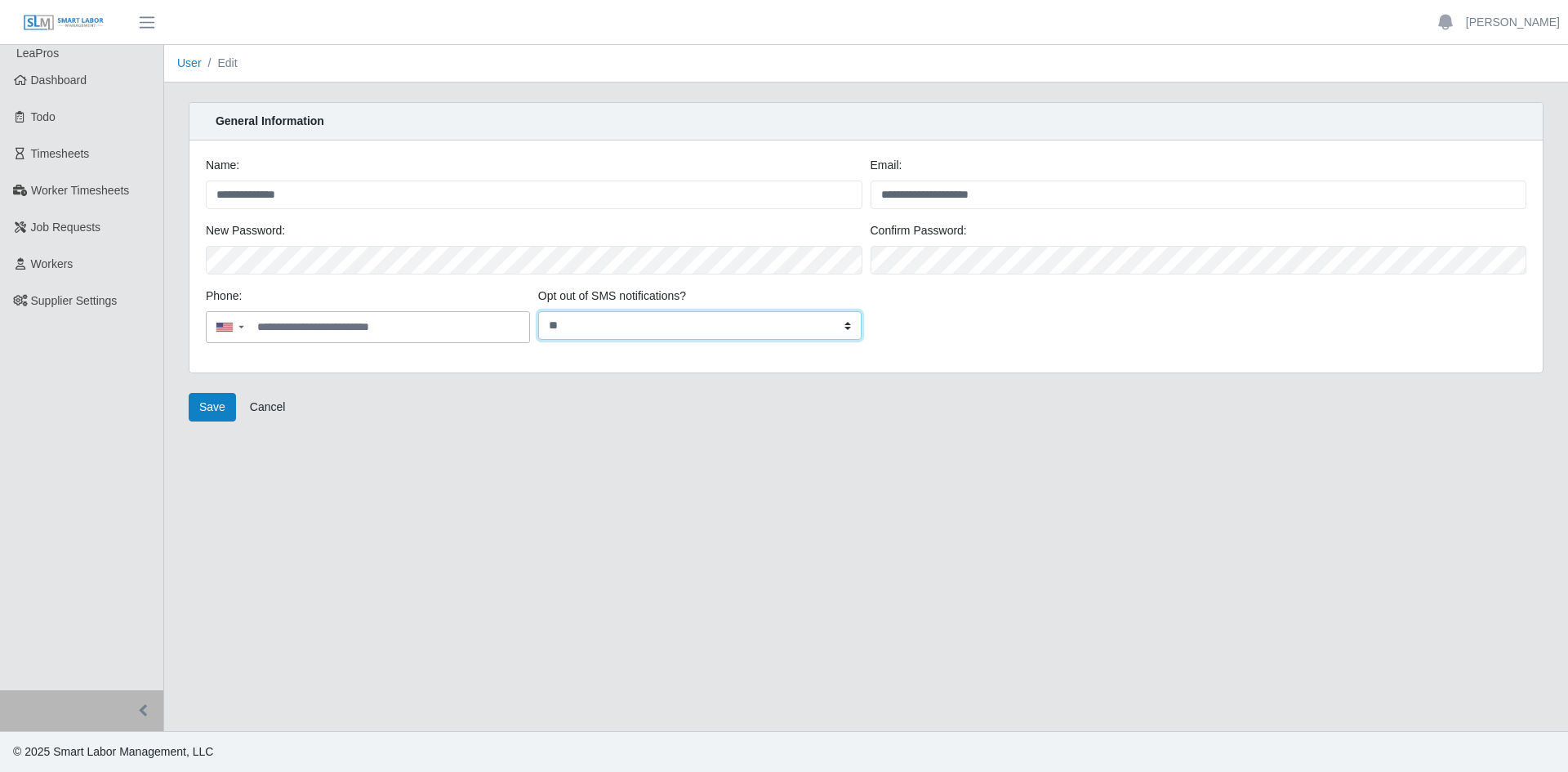
click at [695, 325] on select "*** **" at bounding box center [700, 325] width 325 height 29
click at [633, 548] on main "**********" at bounding box center [865, 387] width 1403 height 686
click at [342, 331] on input at bounding box center [391, 327] width 278 height 30
type input "**********"
click at [204, 406] on button "Save" at bounding box center [212, 406] width 47 height 29
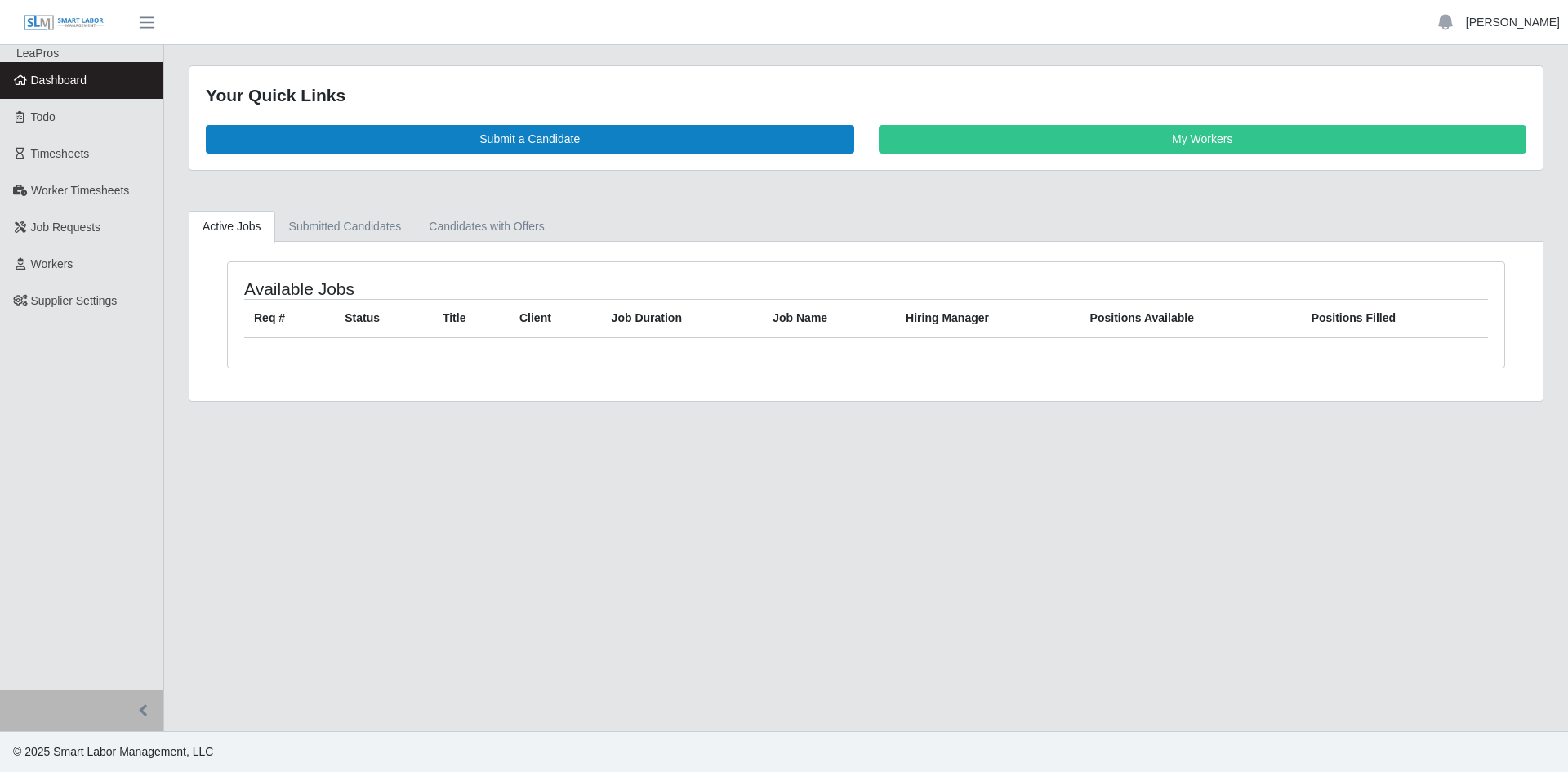
click at [1491, 19] on link "[PERSON_NAME]" at bounding box center [1512, 22] width 94 height 17
click at [1287, 21] on header "Lacey Sherwood Account Settings Logout" at bounding box center [784, 22] width 1568 height 45
click at [108, 256] on link "Workers" at bounding box center [82, 264] width 164 height 37
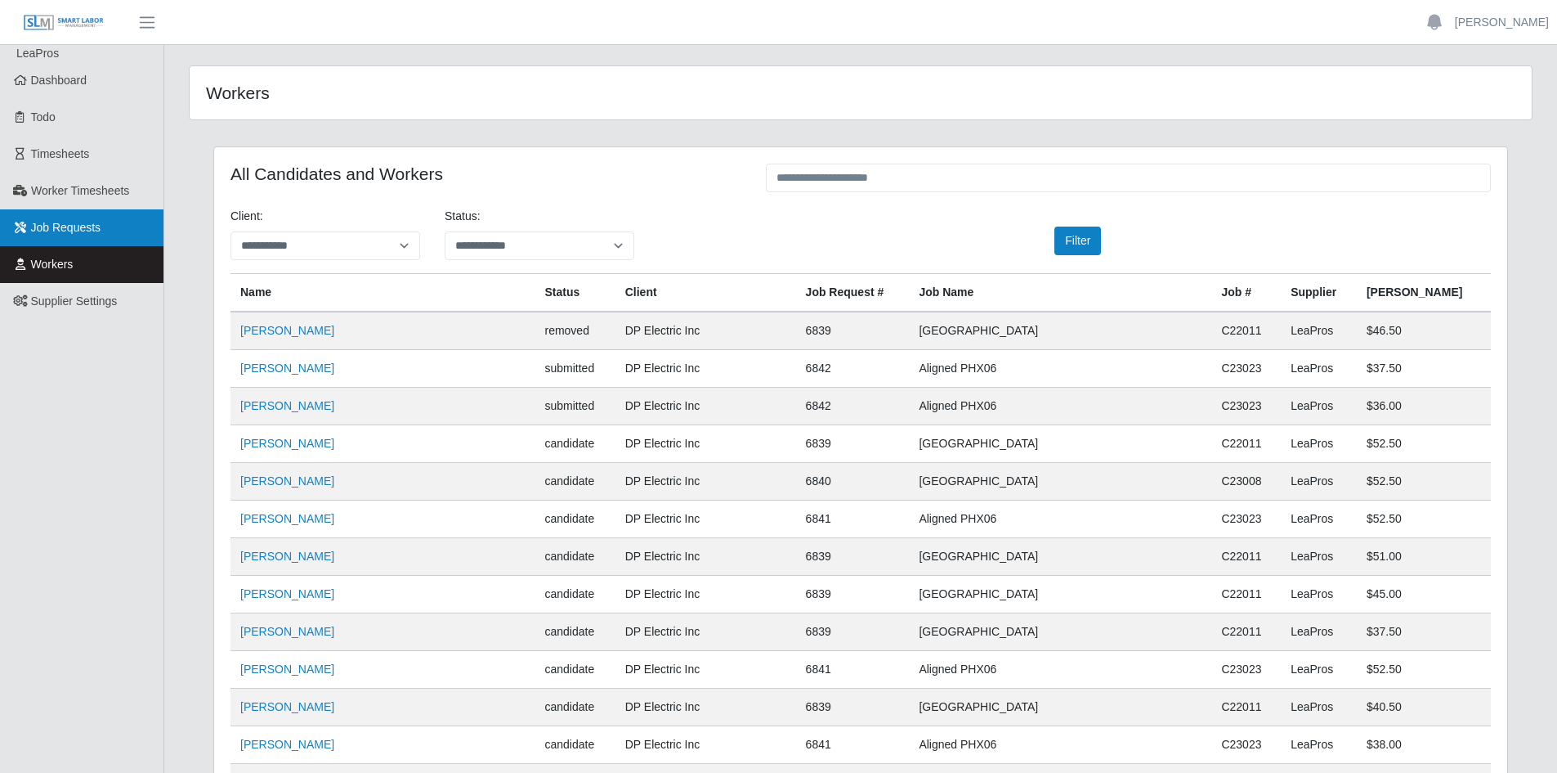
click at [98, 229] on span "Job Requests" at bounding box center [66, 227] width 70 height 13
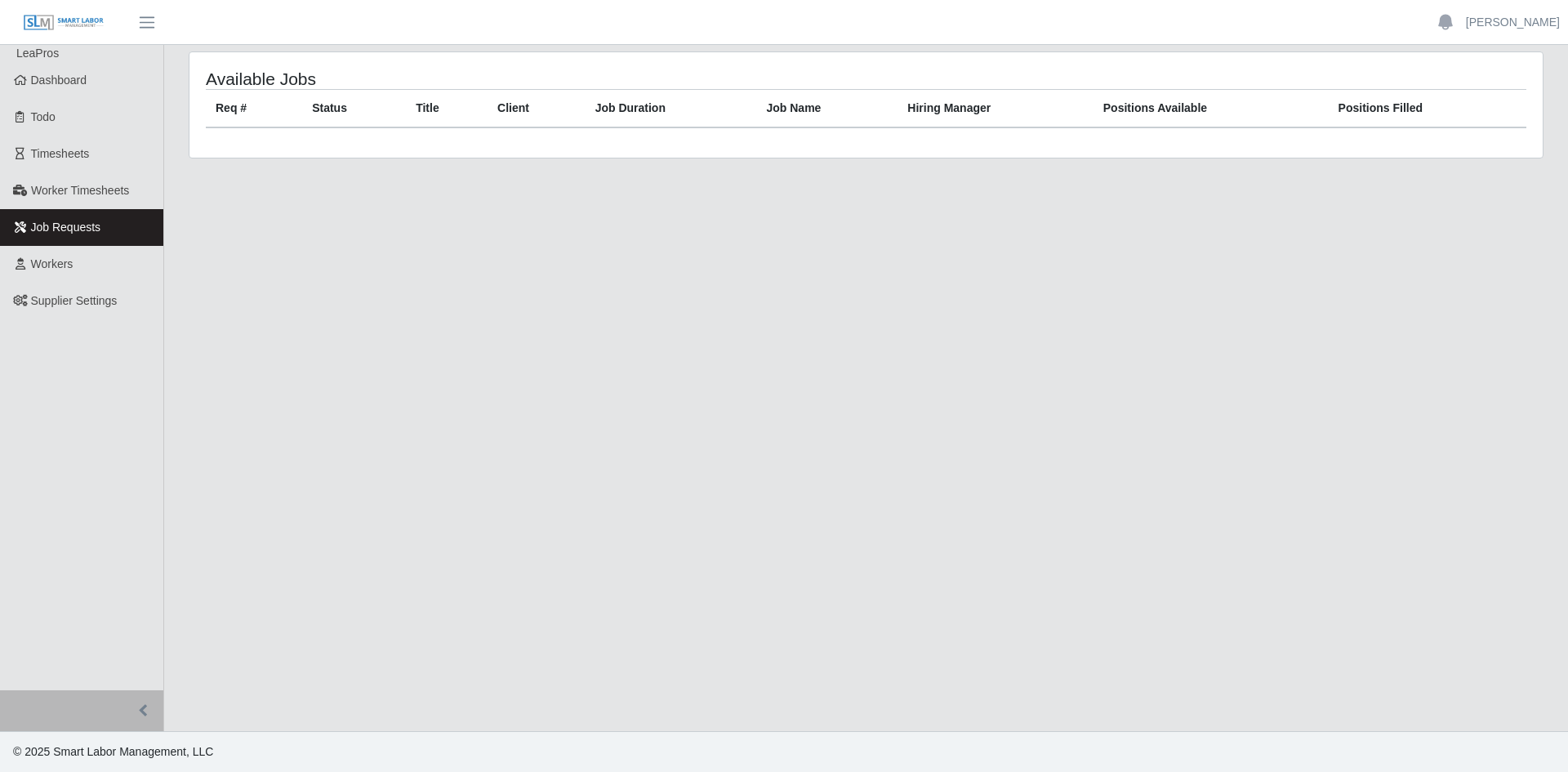
click at [659, 222] on main "Available Jobs Req # Status Title Client Job Duration Job Name Hiring Manager P…" at bounding box center [865, 387] width 1403 height 686
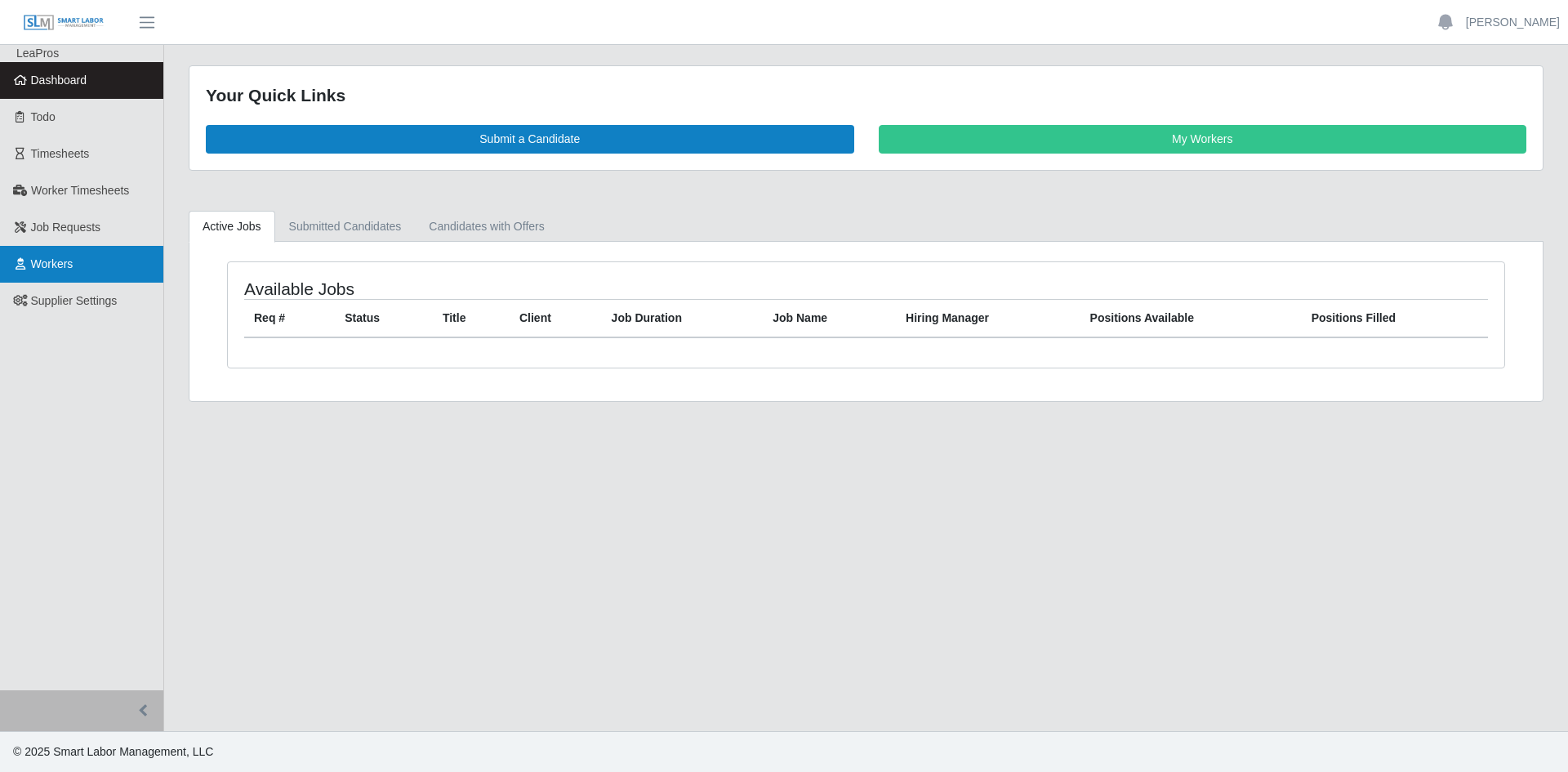
click at [50, 272] on link "Workers" at bounding box center [82, 264] width 164 height 37
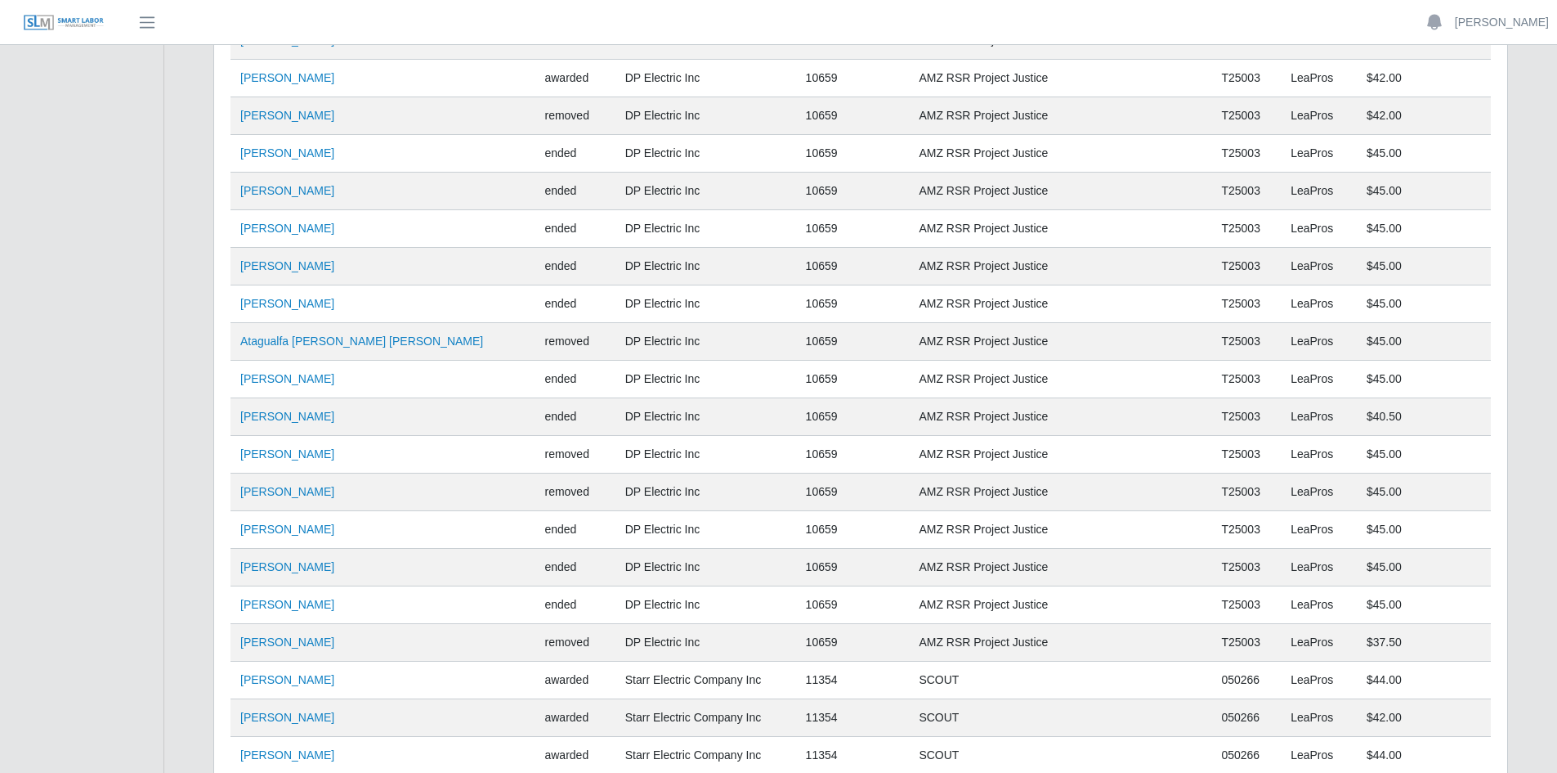
scroll to position [5760, 0]
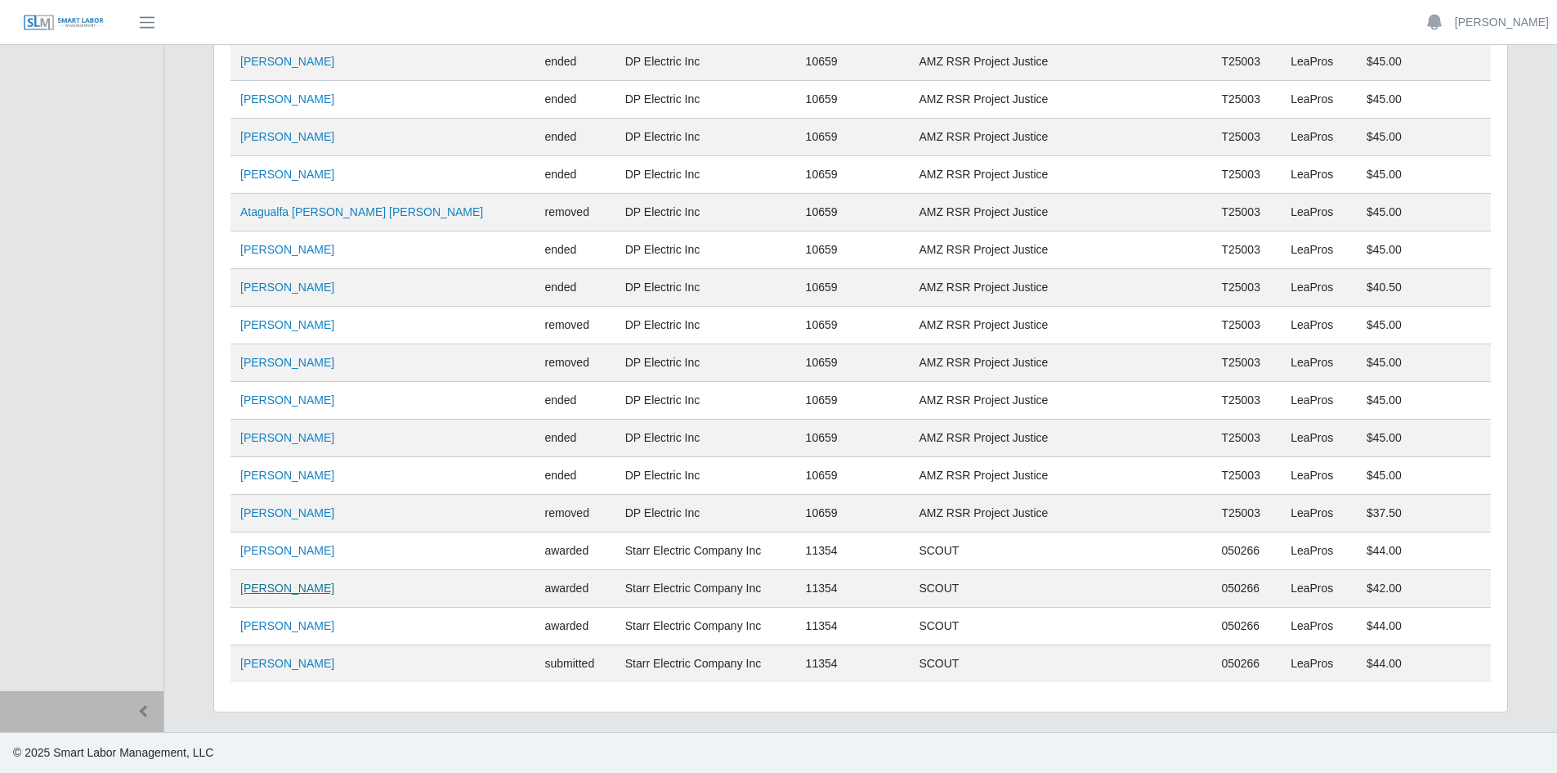
click at [276, 583] on link "[PERSON_NAME]" at bounding box center [287, 587] width 94 height 13
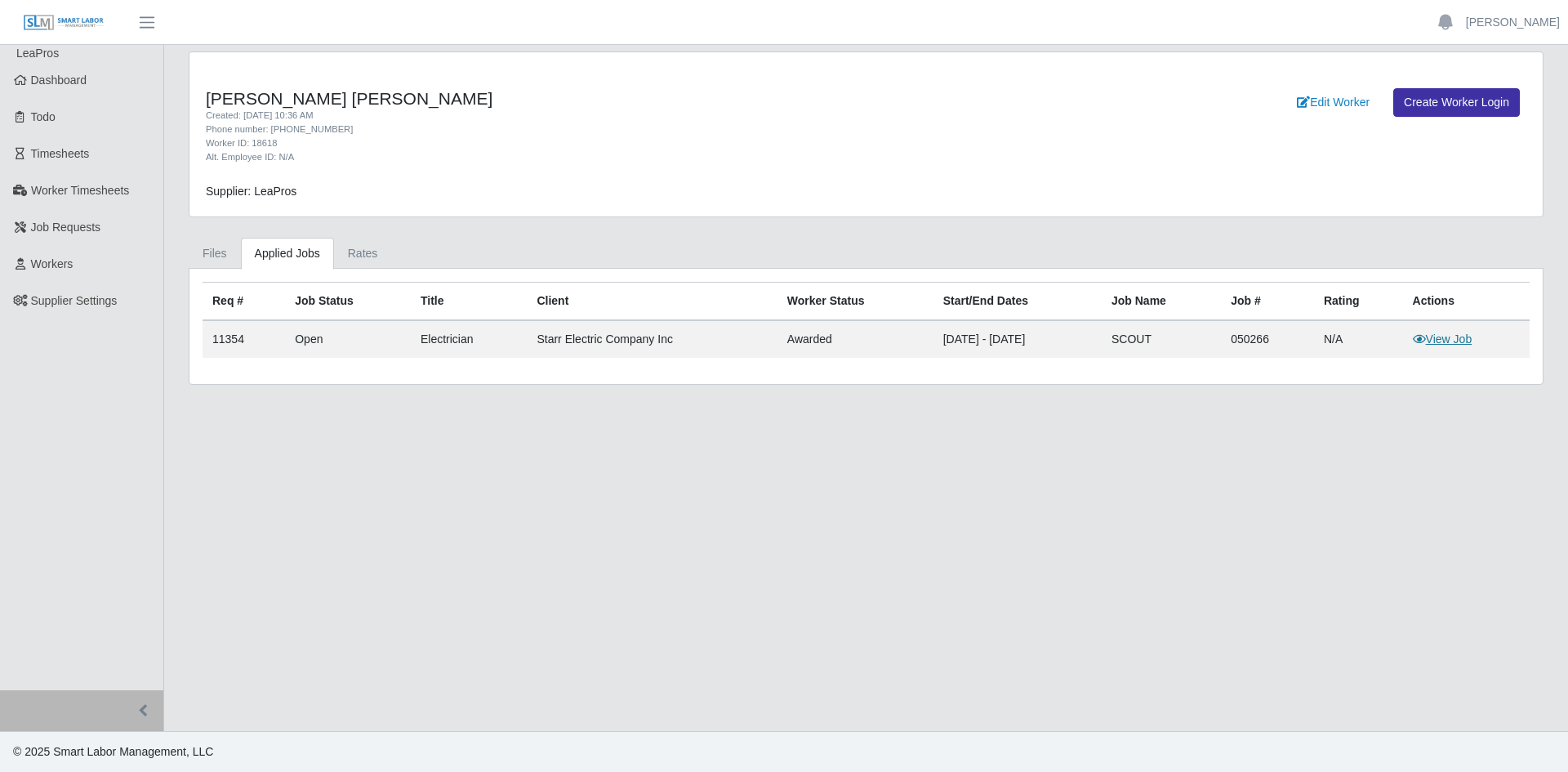
click at [1456, 343] on link "View Job" at bounding box center [1442, 339] width 60 height 13
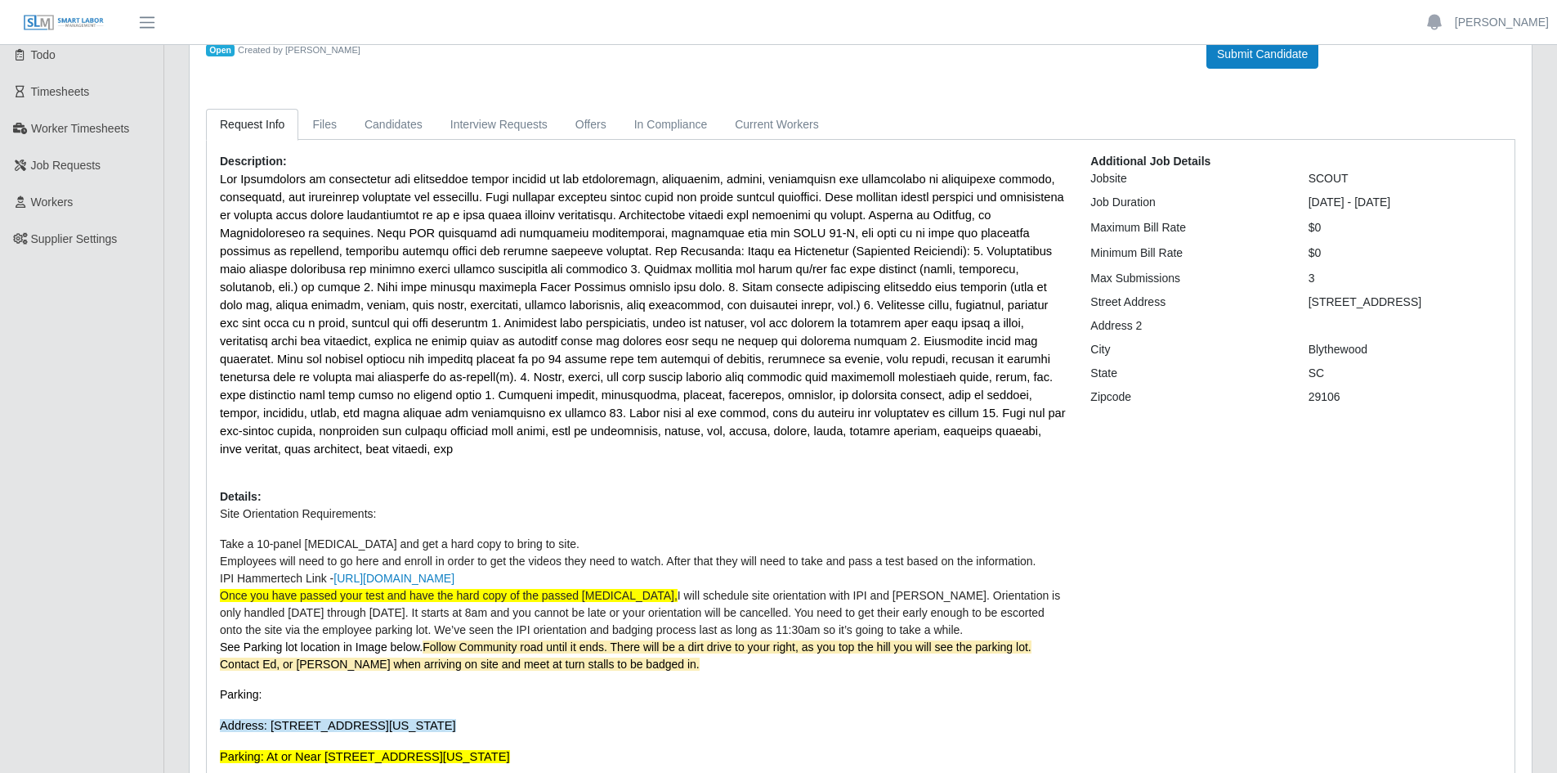
scroll to position [59, 0]
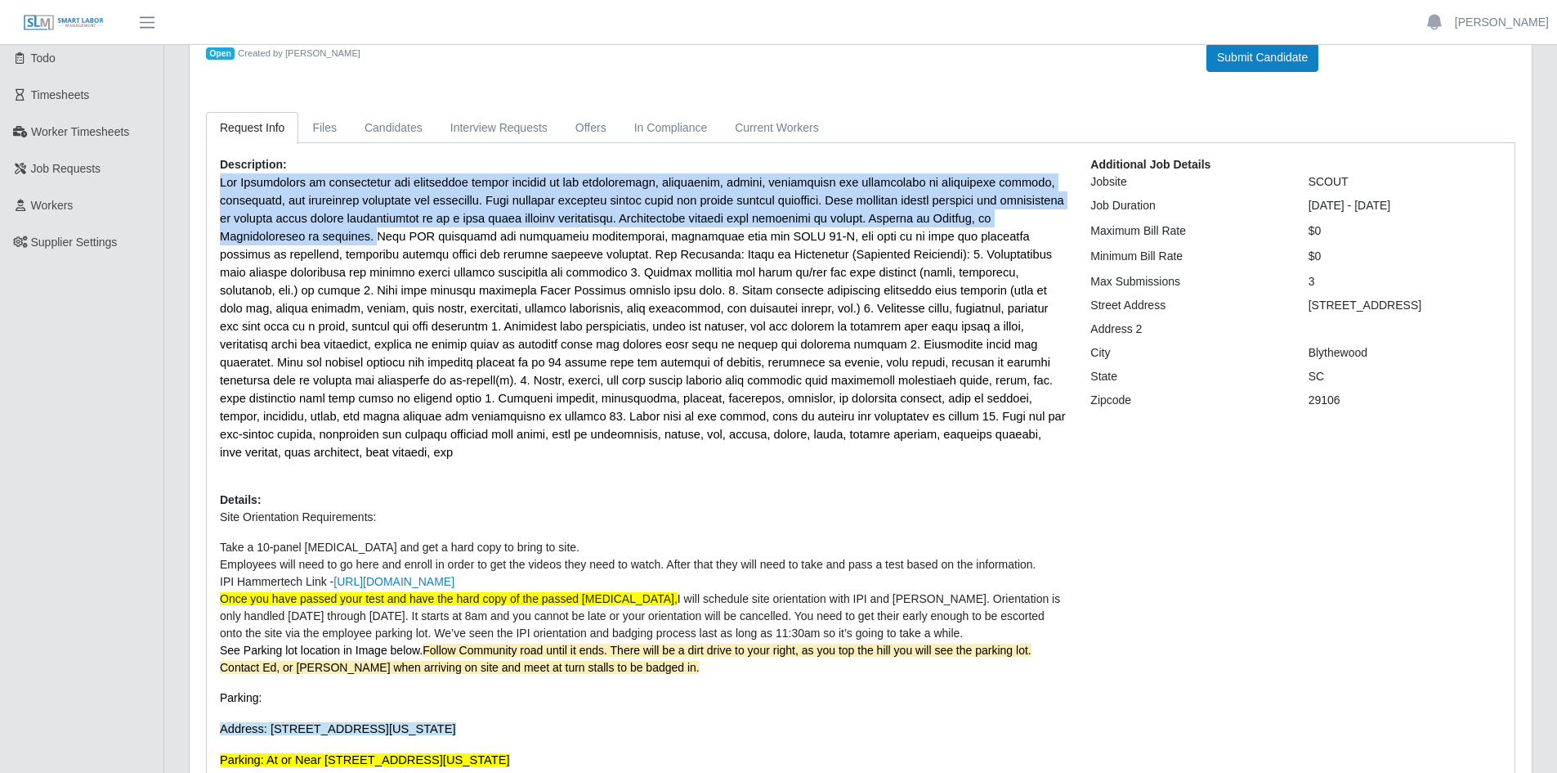
drag, startPoint x: 209, startPoint y: 181, endPoint x: 271, endPoint y: 232, distance: 79.6
click at [271, 232] on div "Description: Details: Site Orientation Requirements: Take a 10-panel [MEDICAL_D…" at bounding box center [643, 597] width 871 height 883
copy span "The Electrician is responsible for performing duties related to the installatio…"
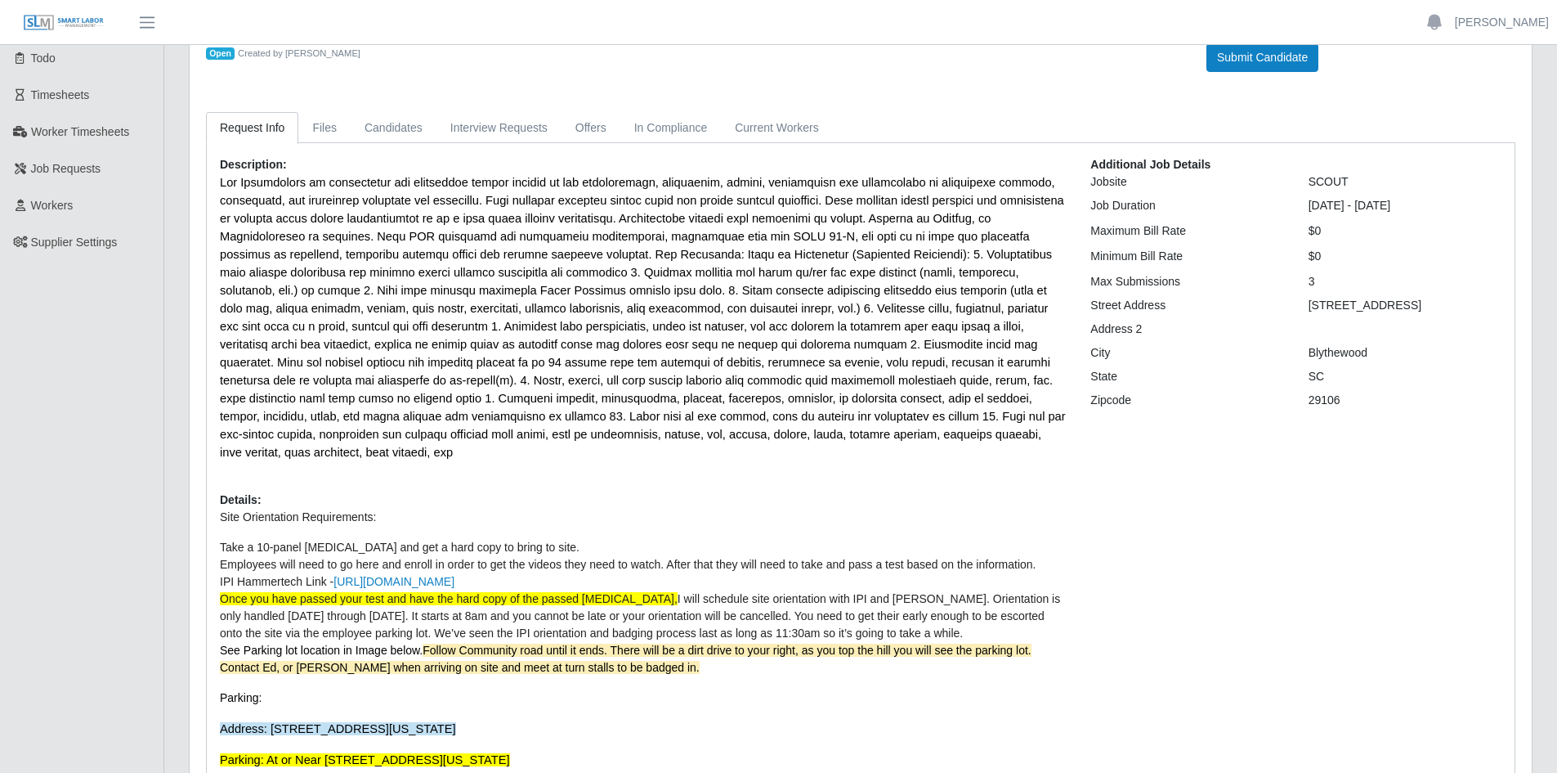
drag, startPoint x: 433, startPoint y: 356, endPoint x: 433, endPoint y: 345, distance: 11.4
click at [433, 356] on span at bounding box center [643, 317] width 846 height 283
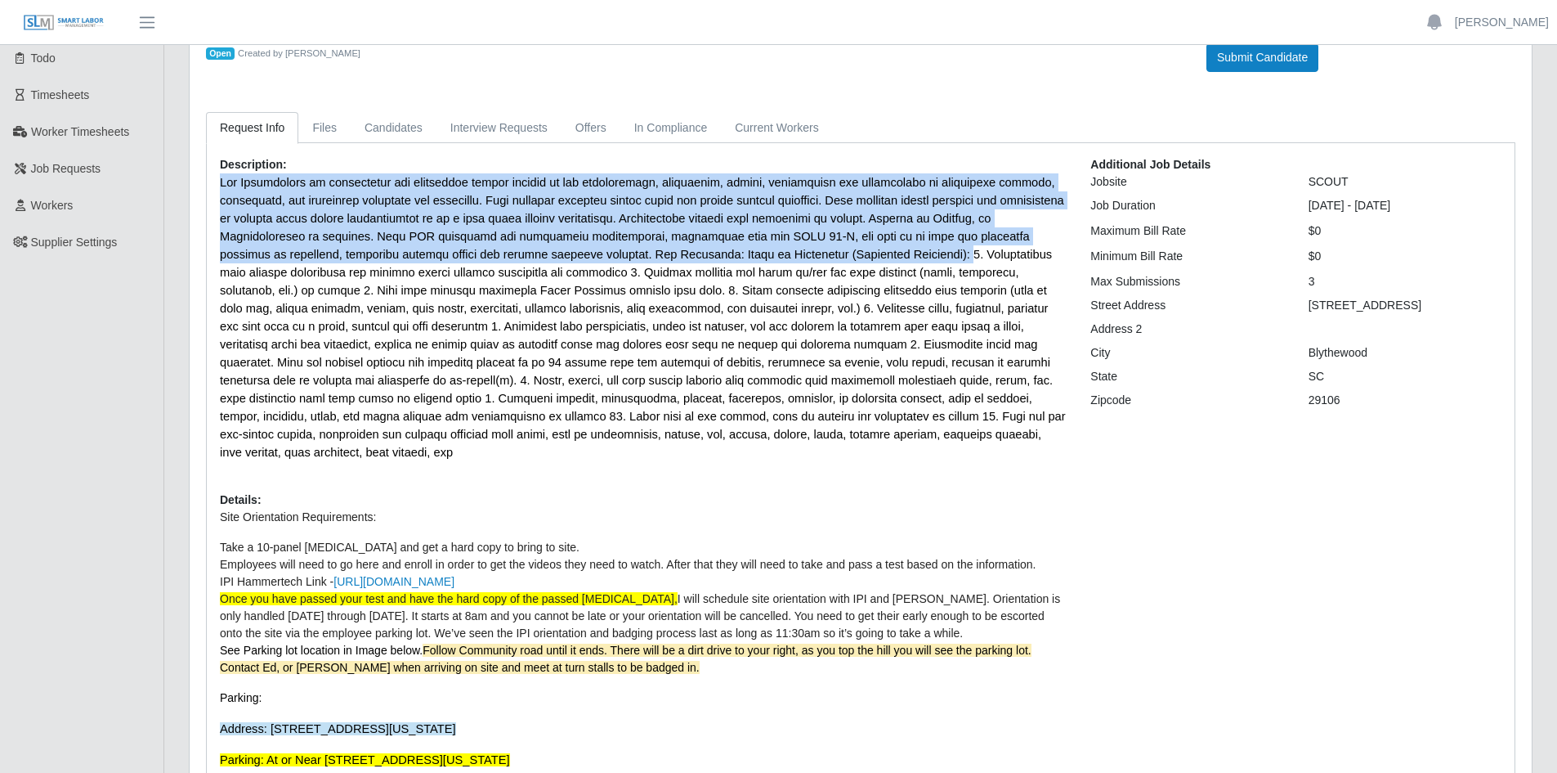
drag, startPoint x: 764, startPoint y: 246, endPoint x: 909, endPoint y: 451, distance: 251.1
click at [909, 451] on div "Description: Details: Site Orientation Requirements: Take a 10-panel [MEDICAL_D…" at bounding box center [643, 597] width 871 height 883
copy p "The Electrician is responsible for performing duties related to the installatio…"
click at [322, 388] on span at bounding box center [643, 317] width 846 height 283
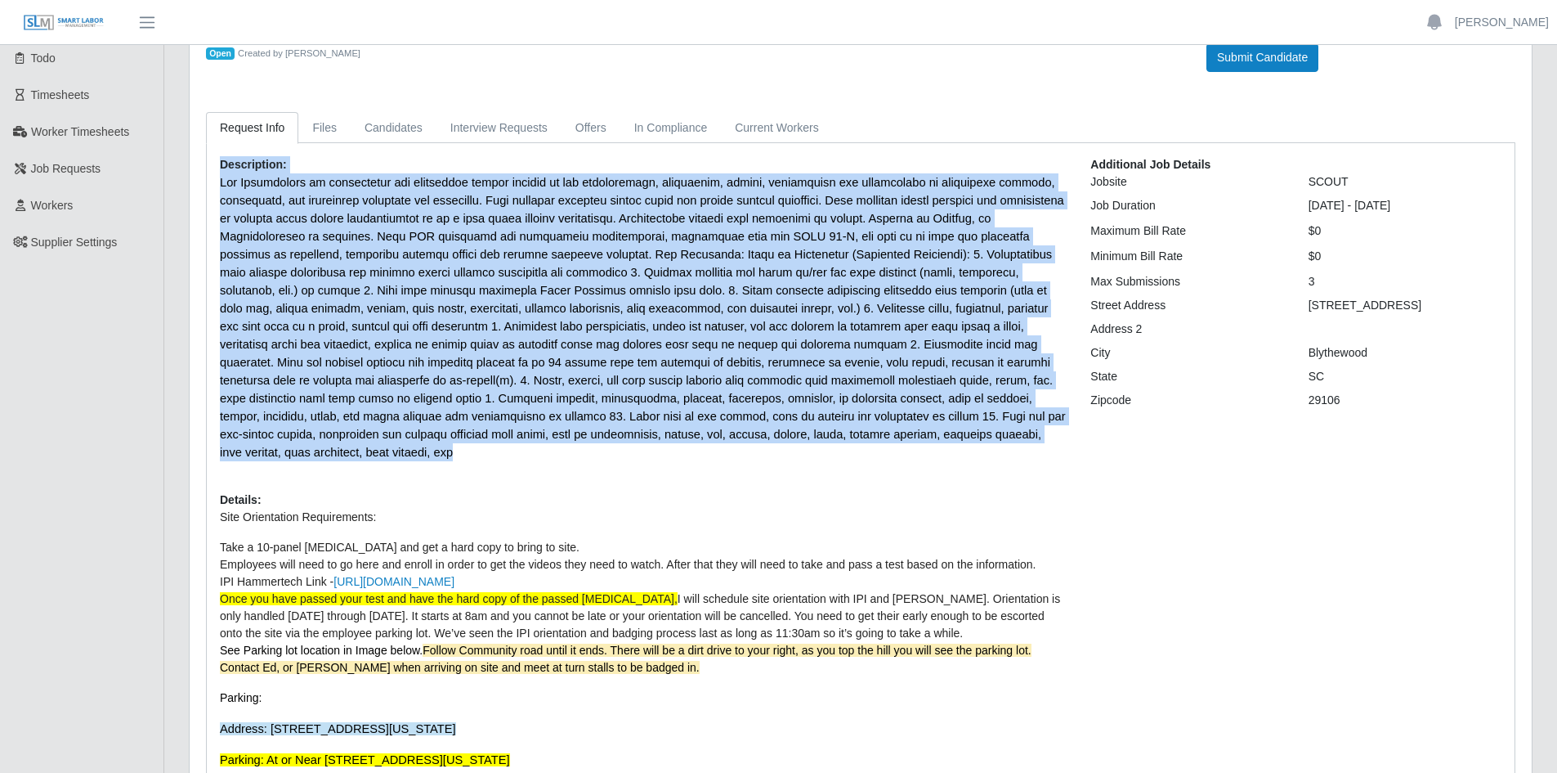
drag, startPoint x: 910, startPoint y: 437, endPoint x: 179, endPoint y: 168, distance: 778.8
click at [179, 168] on div "#11354 - Electrician Open Created by [PERSON_NAME] Submit Candidate Request Inf…" at bounding box center [861, 548] width 1369 height 1083
click at [365, 264] on span at bounding box center [643, 317] width 846 height 283
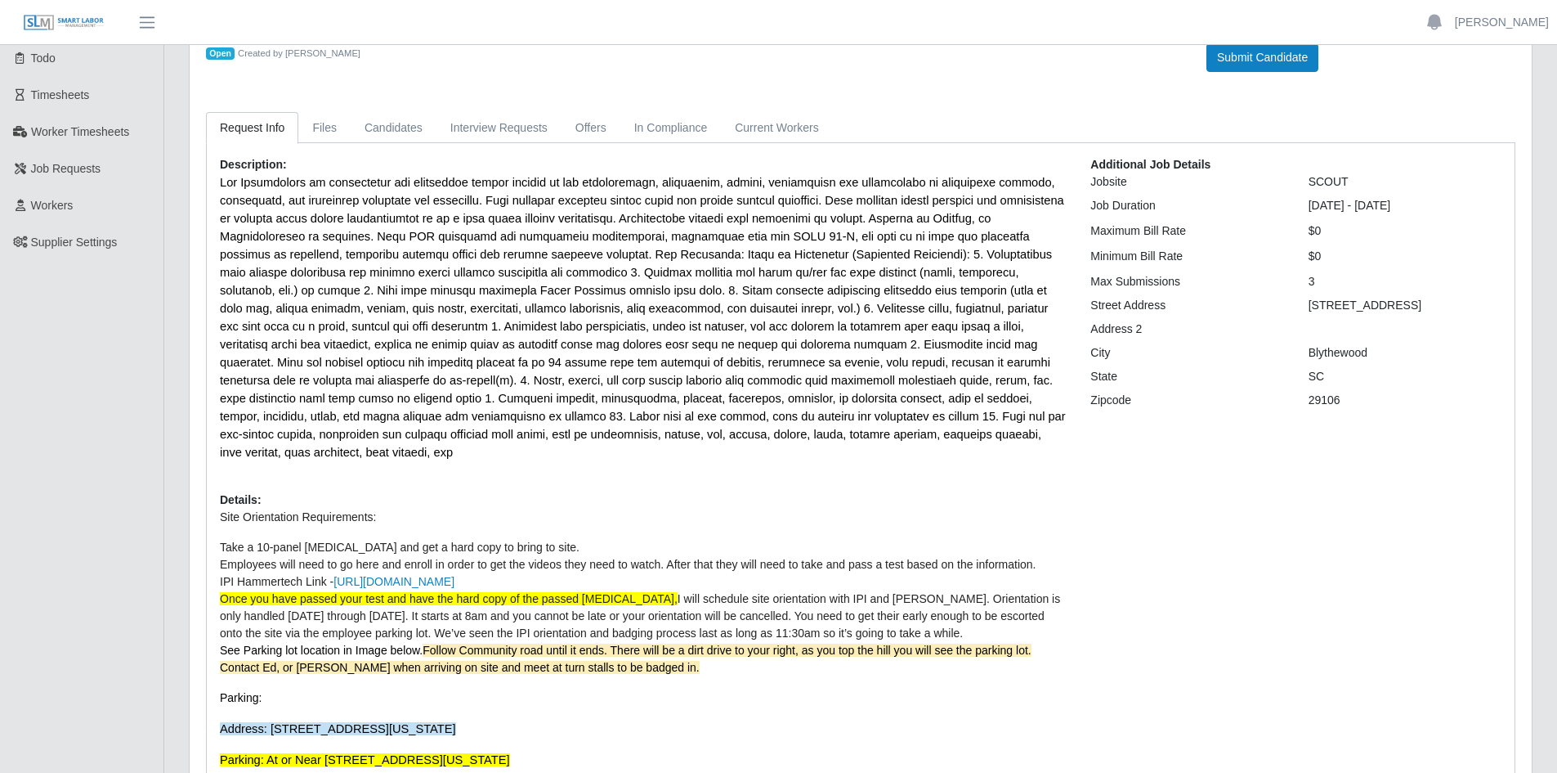
drag, startPoint x: 797, startPoint y: 387, endPoint x: 876, endPoint y: 420, distance: 85.3
click at [797, 387] on span at bounding box center [643, 317] width 846 height 283
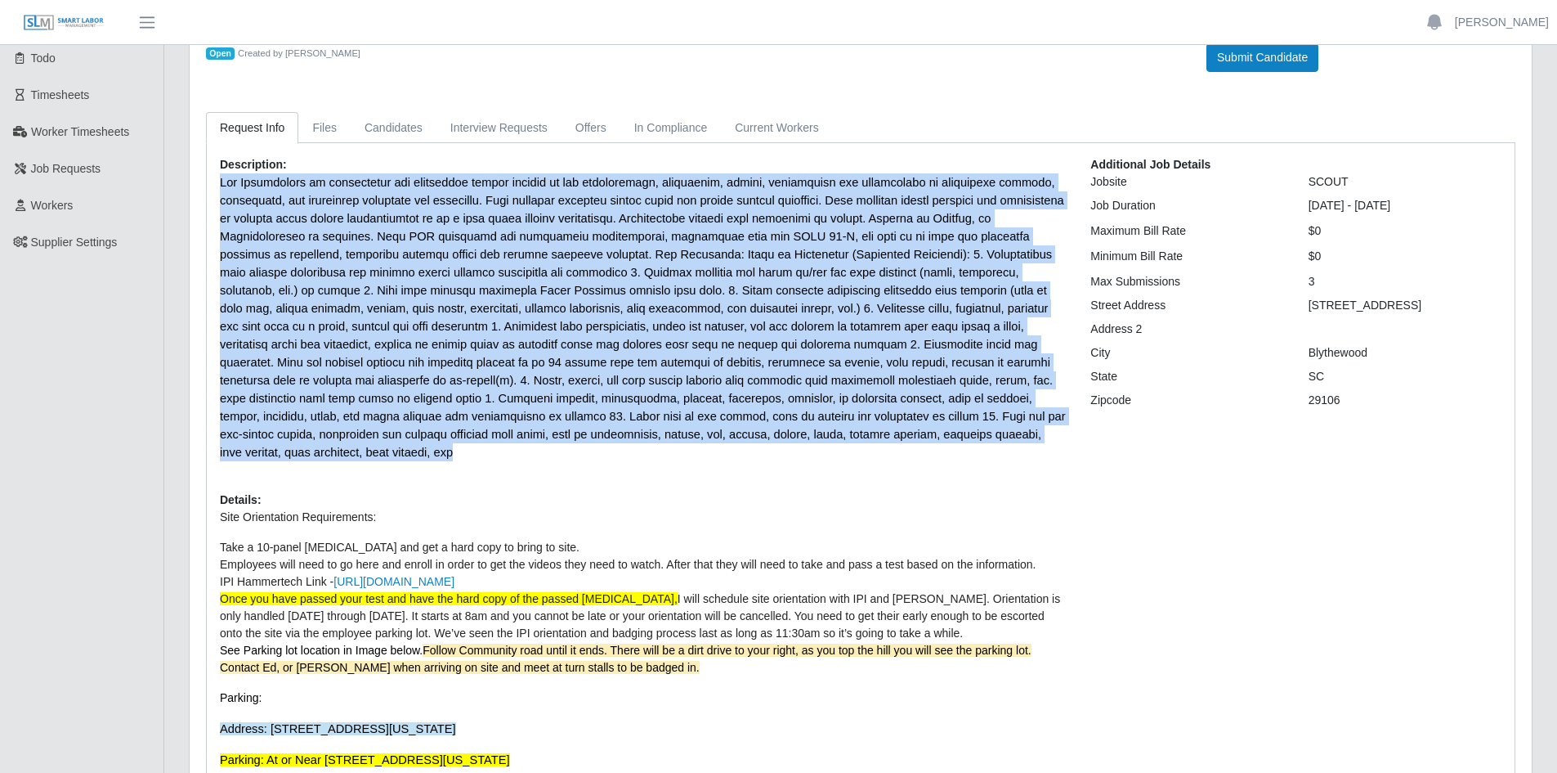
drag, startPoint x: 925, startPoint y: 439, endPoint x: 208, endPoint y: 180, distance: 762.4
click at [208, 180] on div "Description: Details: Site Orientation Requirements: Take a 10-panel [MEDICAL_D…" at bounding box center [643, 597] width 871 height 883
copy span "The Electrician is responsible for performing duties related to the installatio…"
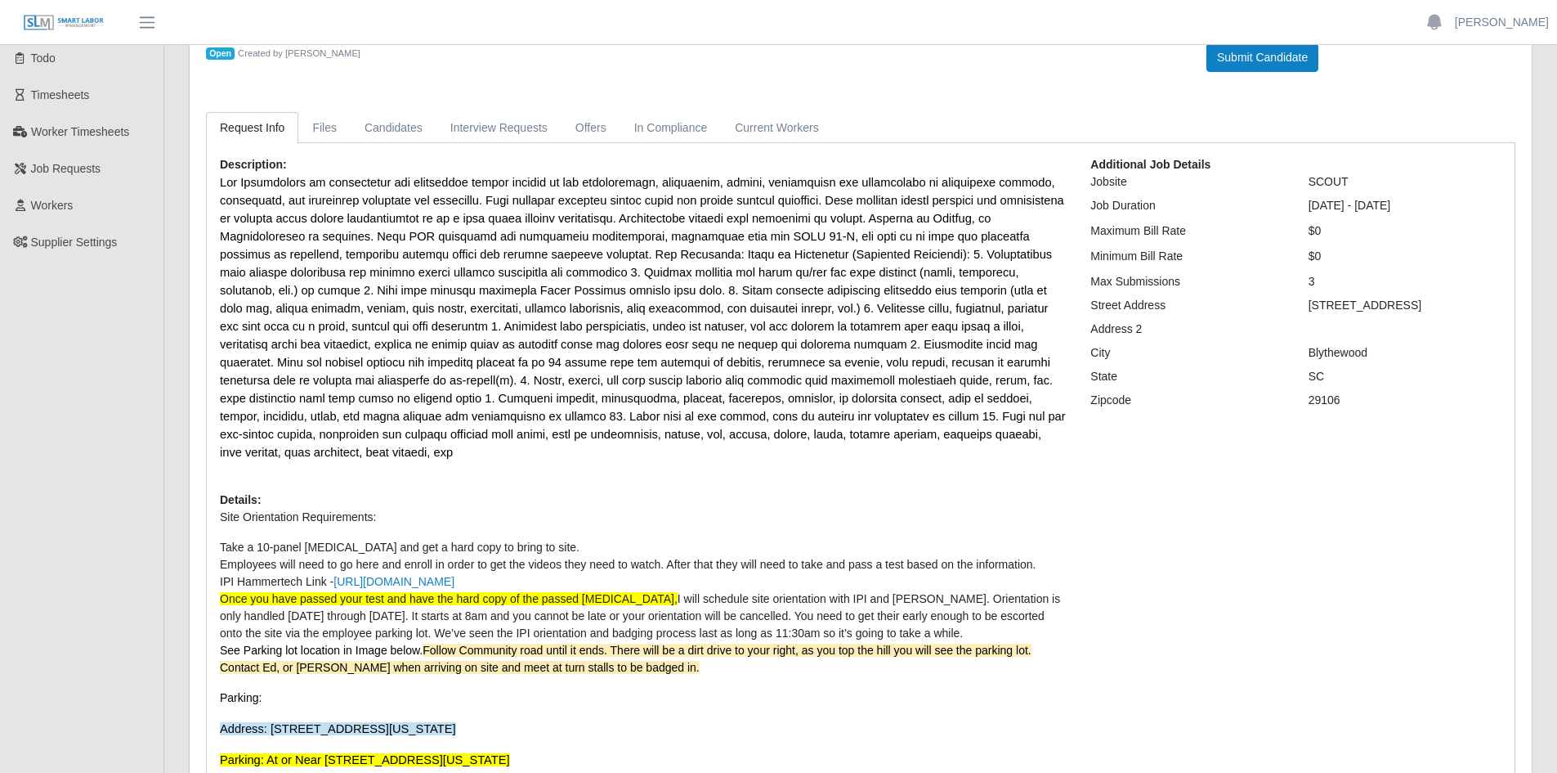
click at [1037, 490] on div "Description: Details: Site Orientation Requirements: Take a 10-panel [MEDICAL_D…" at bounding box center [643, 597] width 871 height 883
click at [1055, 643] on li "See Parking lot location in Image below. Follow Community road until it ends. T…" at bounding box center [643, 659] width 846 height 34
